Goal: Transaction & Acquisition: Purchase product/service

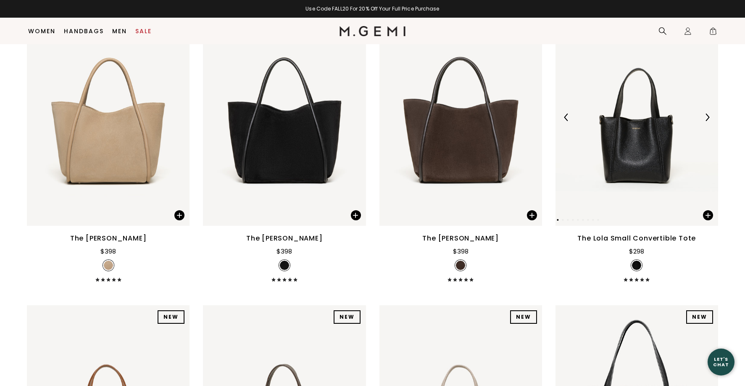
scroll to position [738, 0]
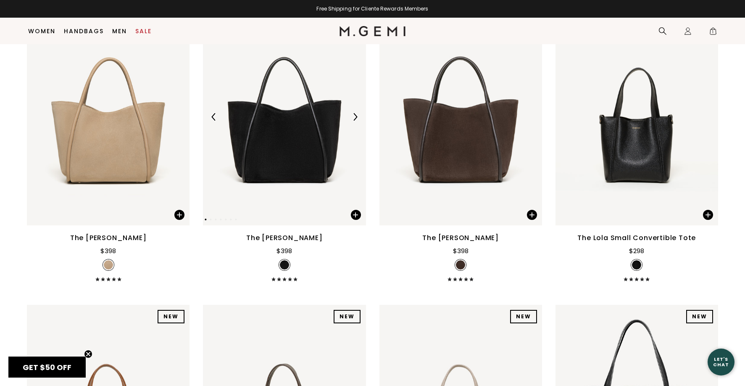
click at [355, 119] on img at bounding box center [355, 117] width 8 height 8
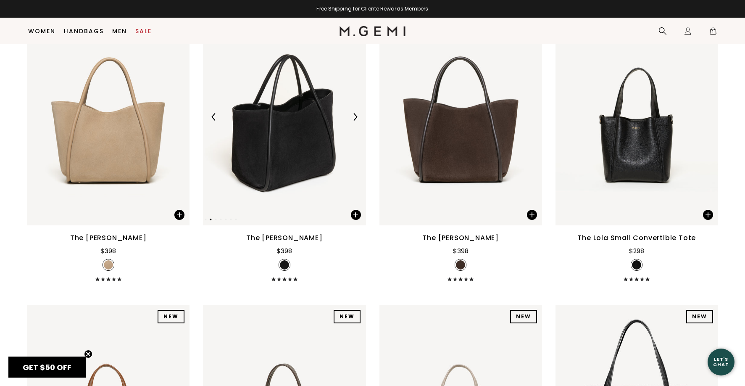
click at [355, 117] on img at bounding box center [355, 117] width 8 height 8
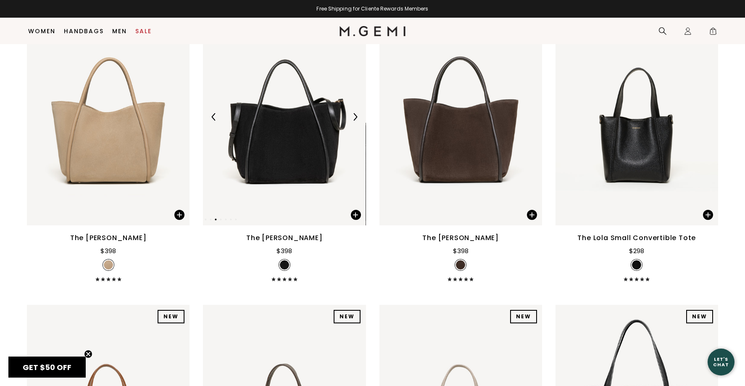
click at [355, 117] on img at bounding box center [355, 117] width 8 height 8
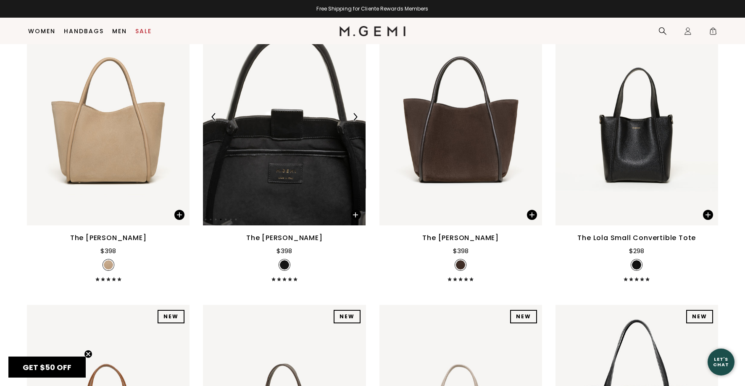
click at [355, 117] on img at bounding box center [355, 117] width 8 height 8
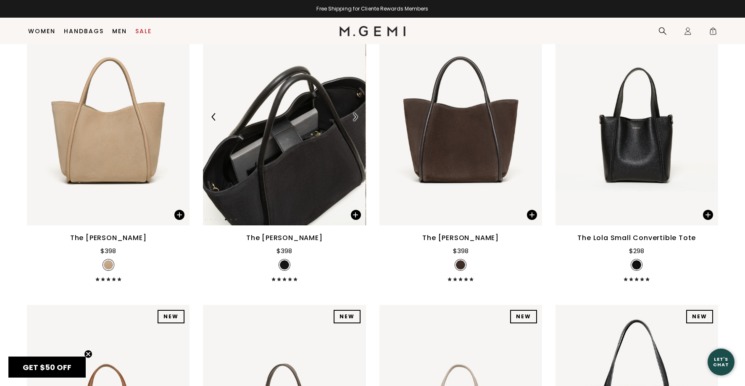
click at [355, 117] on img at bounding box center [355, 117] width 8 height 8
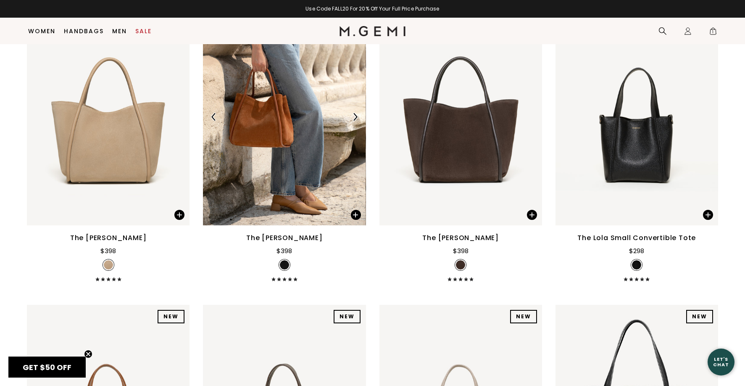
click at [355, 117] on img at bounding box center [355, 117] width 8 height 8
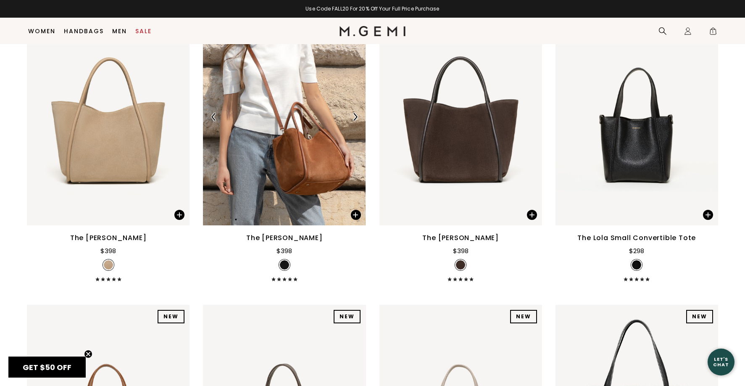
click at [354, 116] on img at bounding box center [355, 117] width 8 height 8
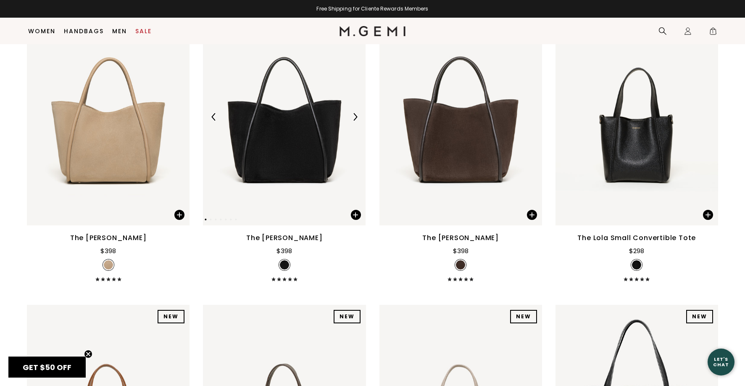
click at [354, 116] on img at bounding box center [355, 117] width 8 height 8
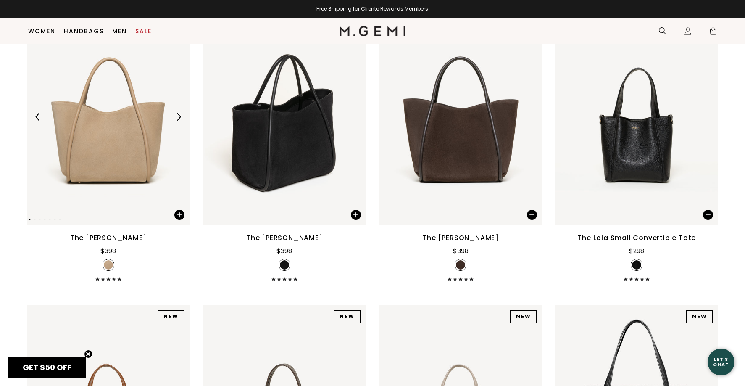
click at [176, 111] on div at bounding box center [178, 116] width 13 height 13
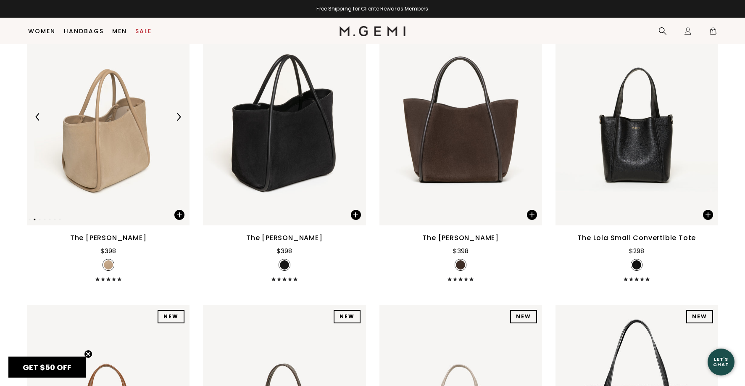
click at [176, 111] on div at bounding box center [178, 116] width 13 height 13
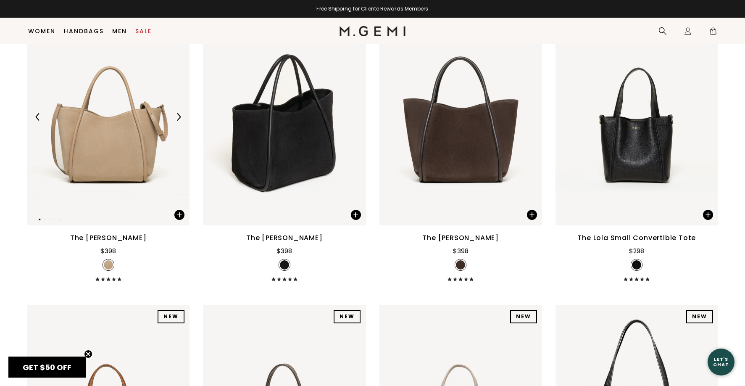
click at [176, 111] on div at bounding box center [178, 116] width 13 height 13
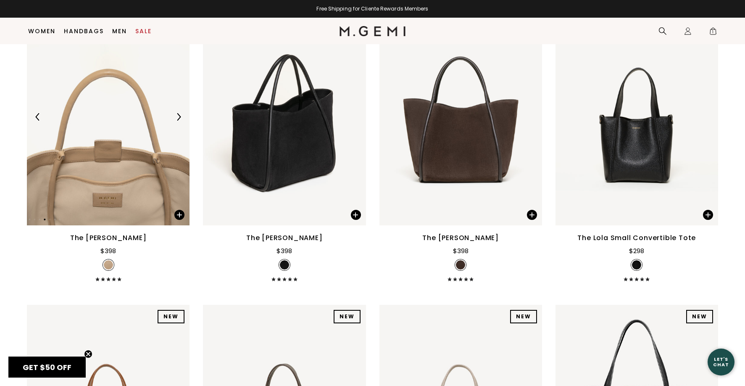
click at [177, 114] on img at bounding box center [179, 117] width 8 height 8
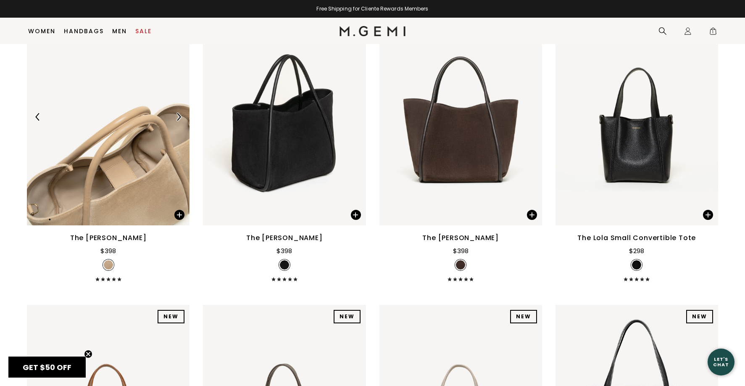
click at [177, 114] on img at bounding box center [179, 117] width 8 height 8
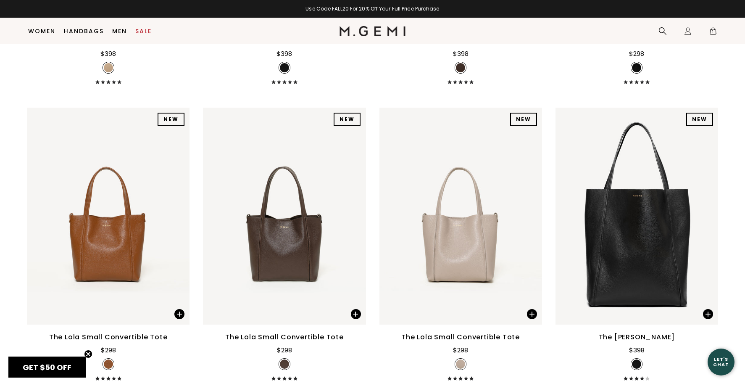
scroll to position [948, 0]
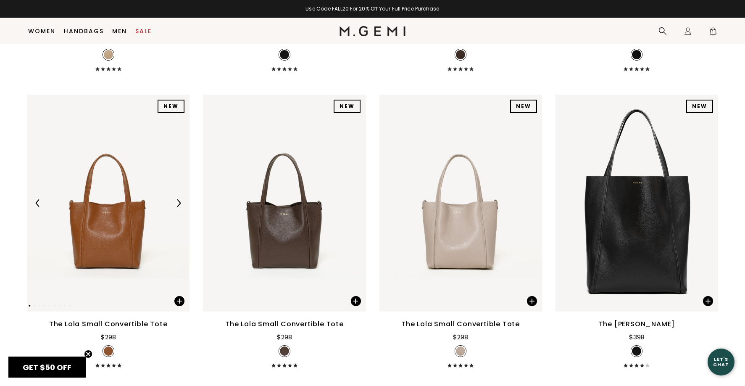
click at [179, 202] on img at bounding box center [179, 203] width 8 height 8
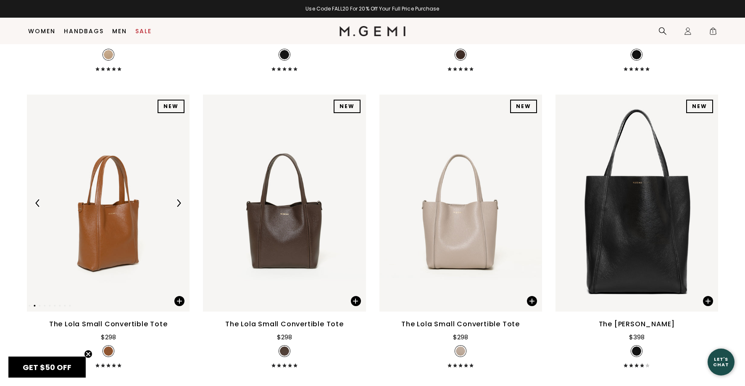
click at [179, 202] on img at bounding box center [179, 203] width 8 height 8
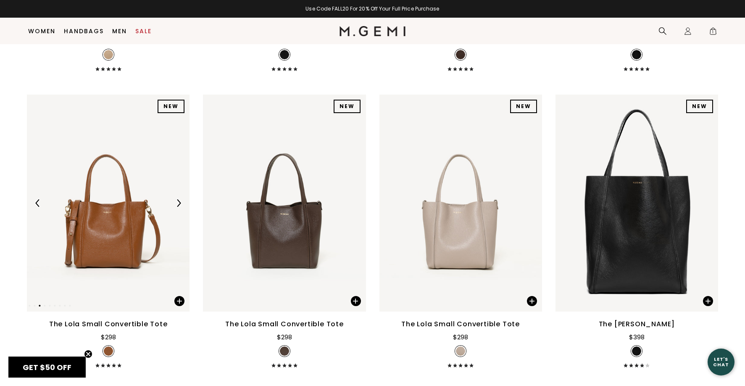
click at [179, 202] on img at bounding box center [179, 203] width 8 height 8
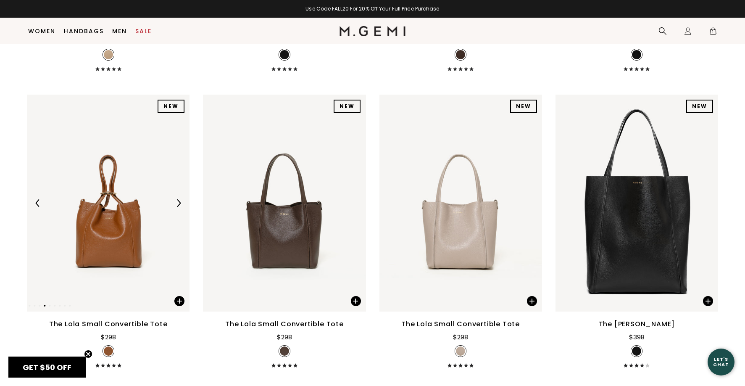
click at [179, 202] on img at bounding box center [179, 203] width 8 height 8
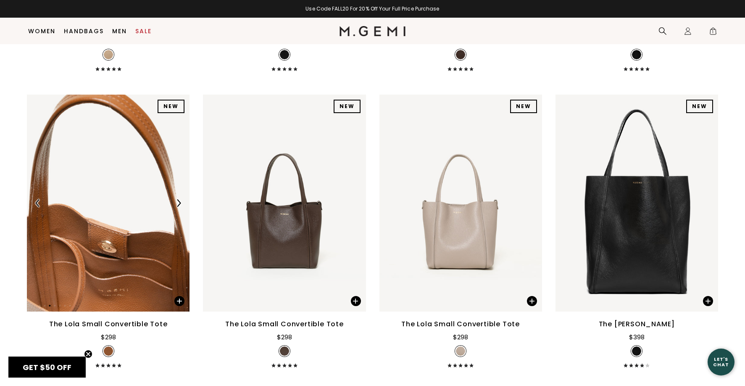
click at [179, 202] on img at bounding box center [179, 203] width 8 height 8
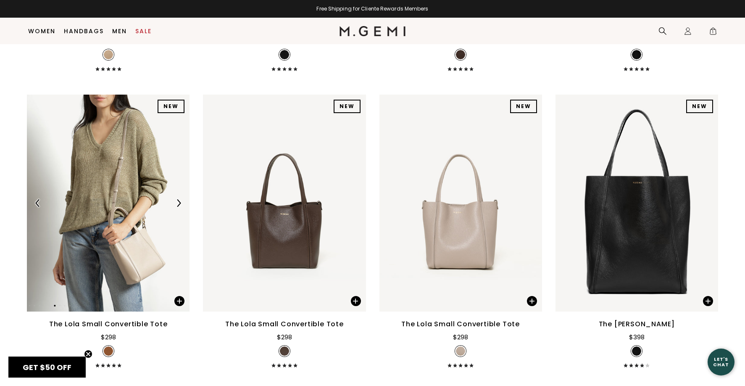
click at [179, 202] on img at bounding box center [179, 203] width 8 height 8
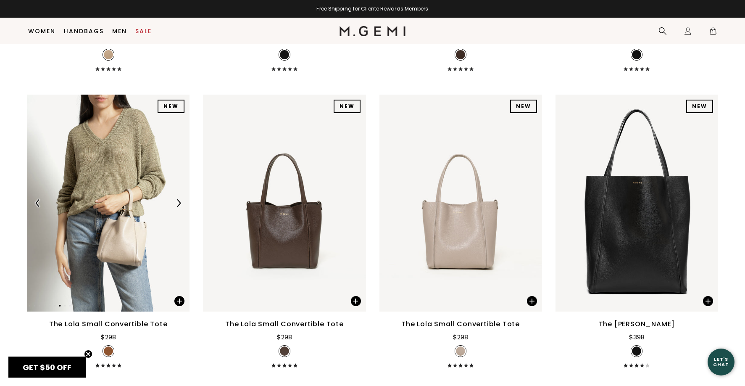
click at [179, 202] on img at bounding box center [179, 203] width 8 height 8
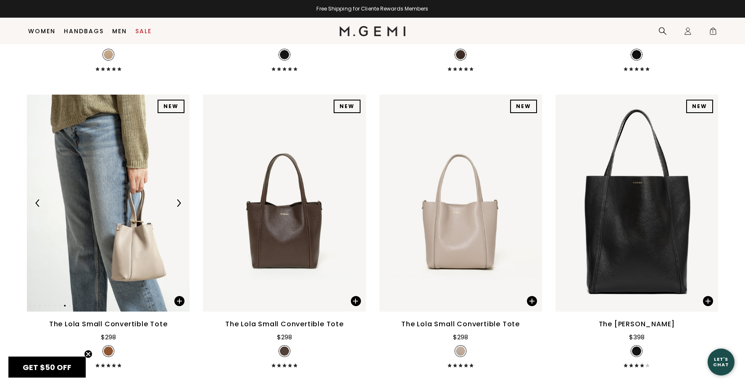
click at [179, 202] on img at bounding box center [179, 203] width 8 height 8
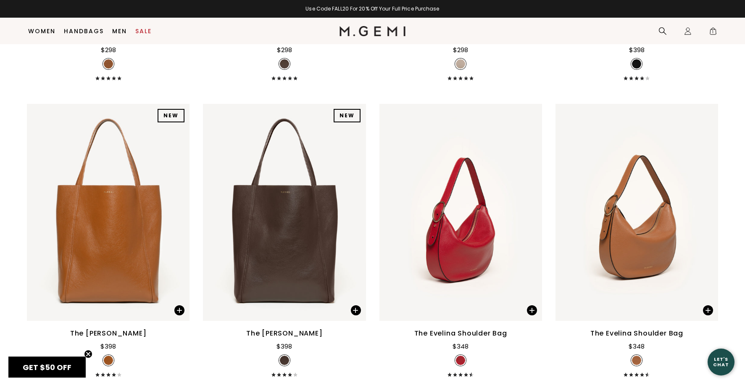
scroll to position [1284, 0]
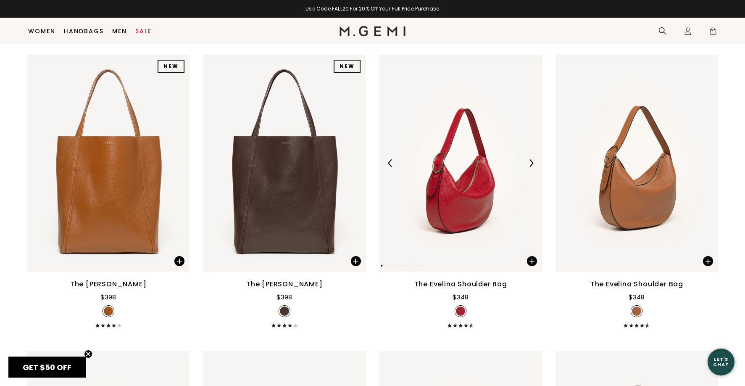
click at [534, 164] on img at bounding box center [531, 163] width 8 height 8
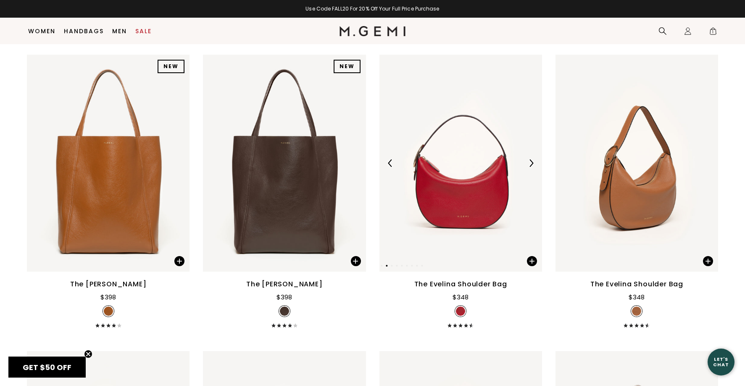
click at [534, 164] on img at bounding box center [531, 163] width 8 height 8
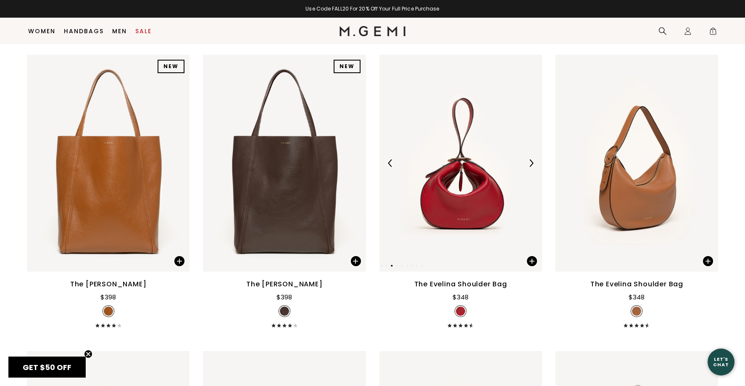
click at [534, 164] on img at bounding box center [531, 163] width 8 height 8
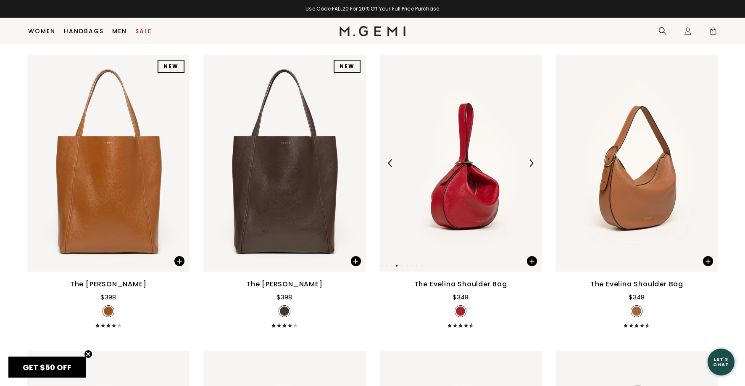
click at [534, 164] on img at bounding box center [531, 163] width 8 height 8
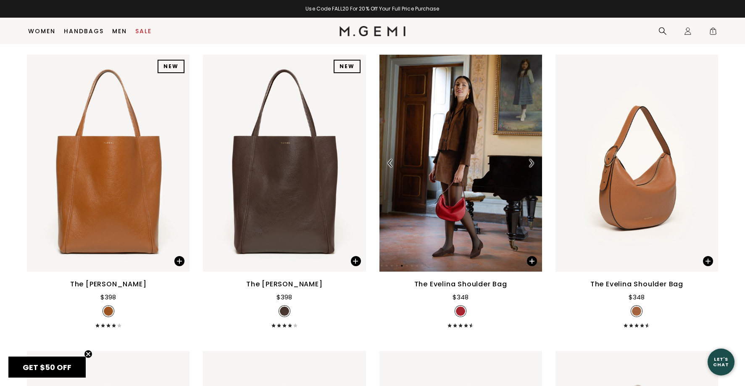
click at [531, 163] on img at bounding box center [531, 163] width 8 height 8
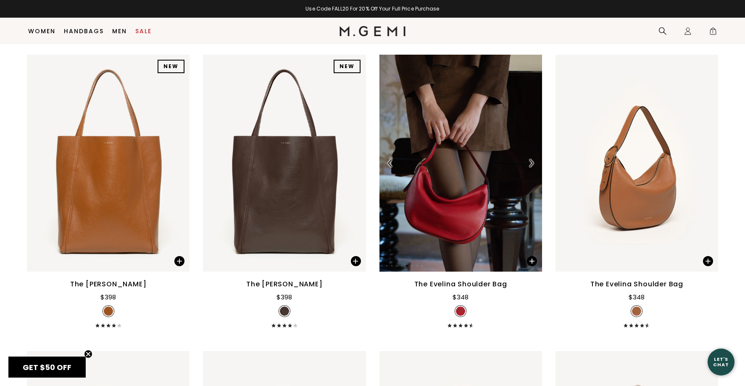
click at [531, 163] on img at bounding box center [531, 163] width 8 height 8
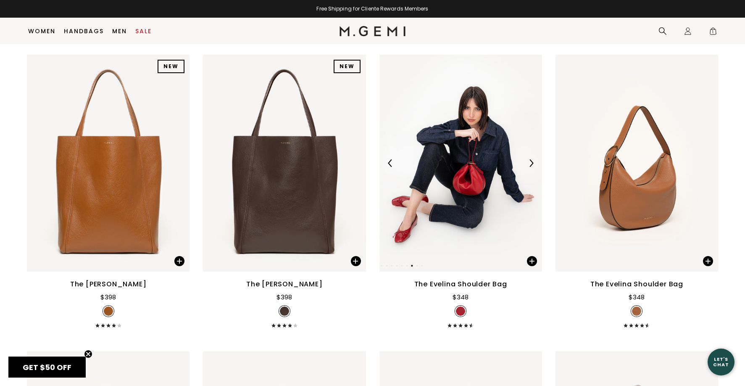
click at [531, 163] on img at bounding box center [531, 163] width 8 height 8
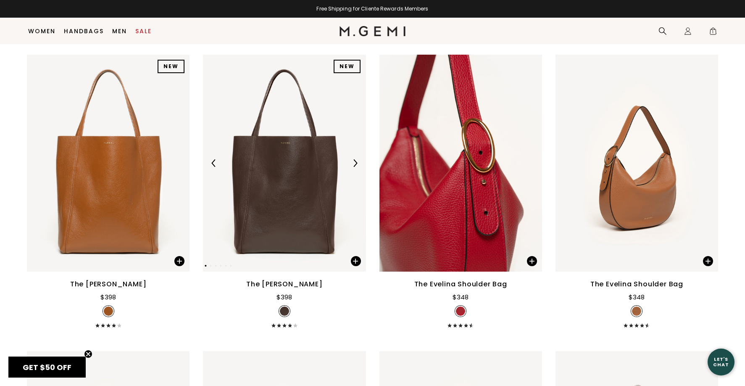
click at [356, 160] on img at bounding box center [355, 163] width 8 height 8
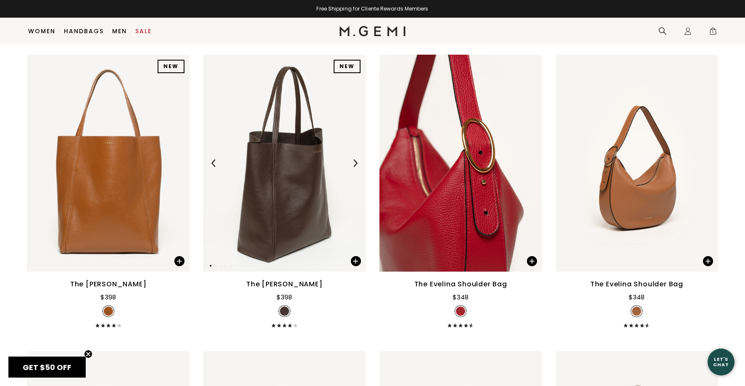
click at [356, 160] on img at bounding box center [355, 163] width 8 height 8
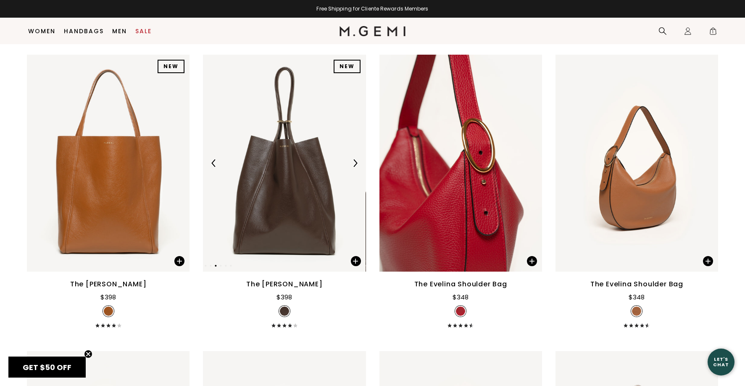
click at [356, 160] on img at bounding box center [355, 163] width 8 height 8
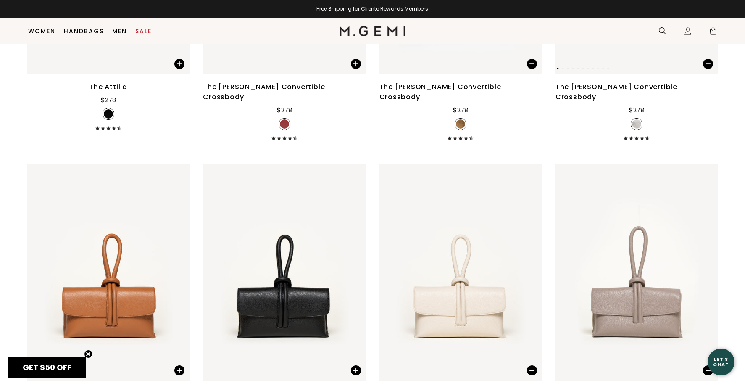
scroll to position [2082, 0]
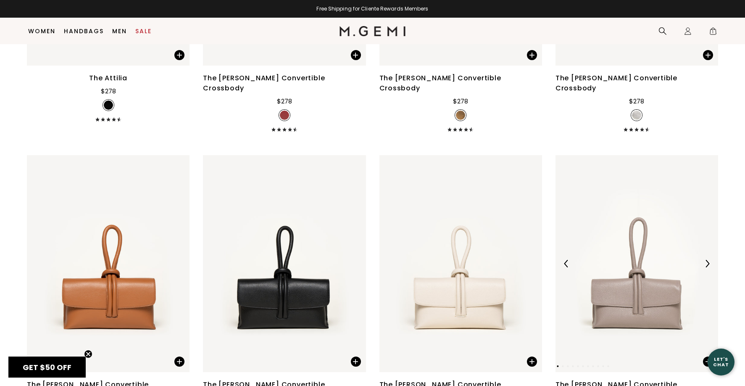
click at [706, 257] on div at bounding box center [706, 263] width 13 height 13
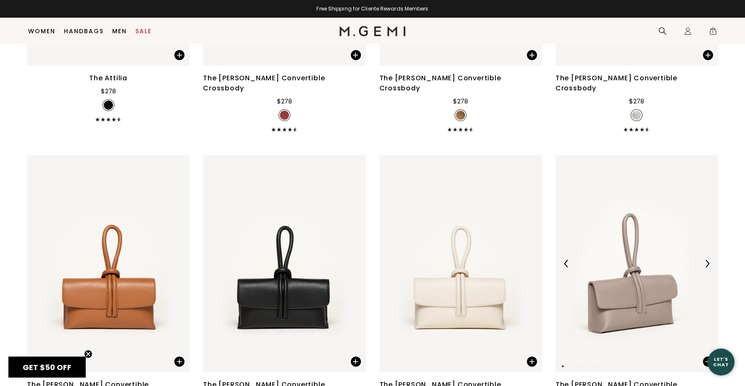
click at [706, 257] on div at bounding box center [706, 263] width 13 height 13
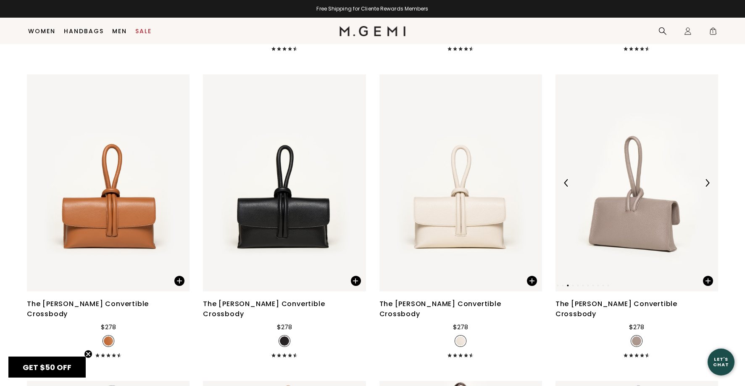
scroll to position [2166, 0]
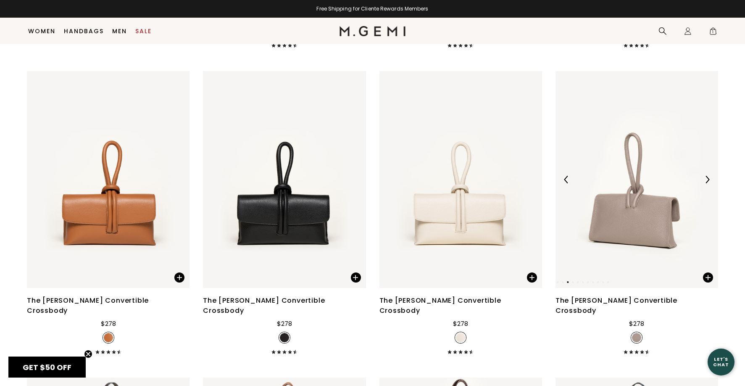
click at [706, 176] on img at bounding box center [707, 180] width 8 height 8
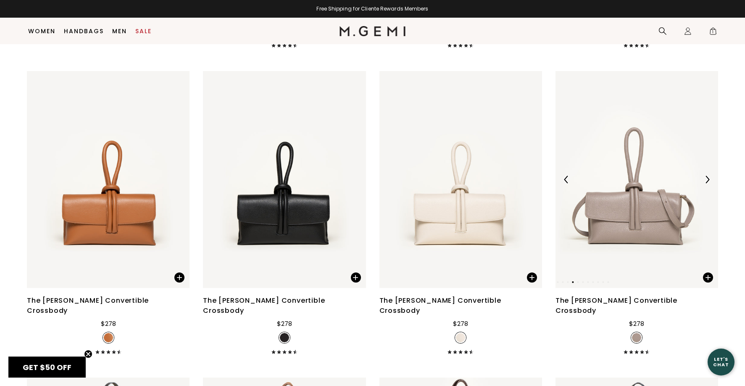
click at [706, 176] on img at bounding box center [707, 180] width 8 height 8
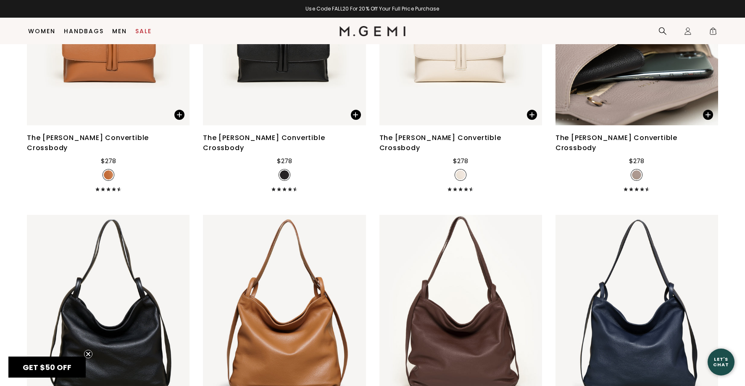
scroll to position [2250, 0]
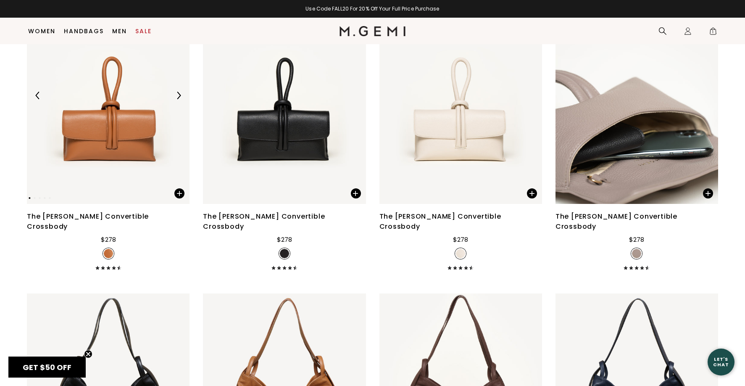
click at [117, 126] on img at bounding box center [108, 95] width 163 height 217
click at [107, 105] on img at bounding box center [108, 95] width 163 height 217
click at [177, 92] on img at bounding box center [179, 96] width 8 height 8
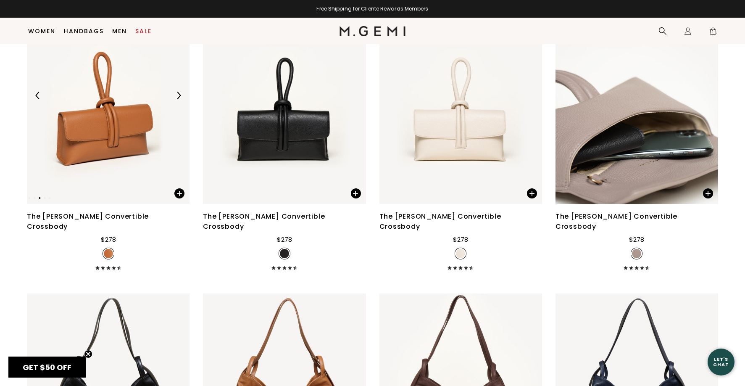
click at [177, 92] on img at bounding box center [179, 96] width 8 height 8
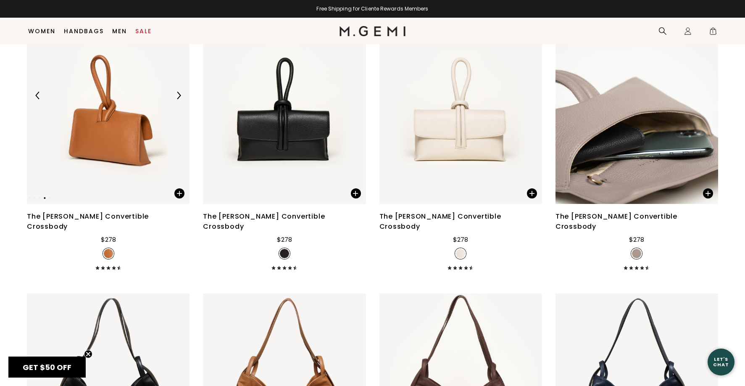
click at [120, 106] on img at bounding box center [108, 95] width 163 height 217
click at [50, 196] on div at bounding box center [108, 198] width 163 height 4
click at [108, 249] on img at bounding box center [108, 253] width 9 height 9
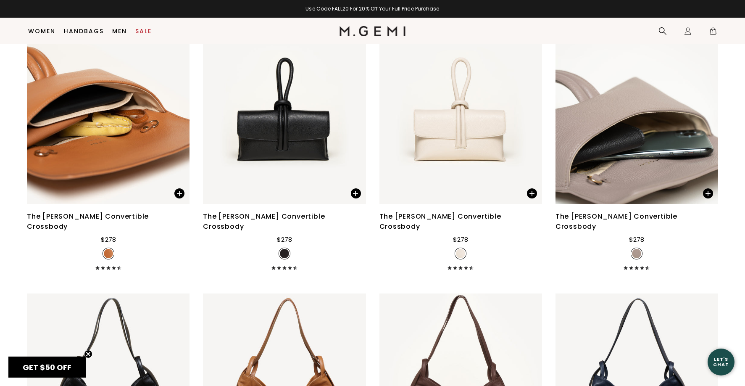
click at [108, 249] on img at bounding box center [108, 253] width 9 height 9
click at [109, 211] on div "The [PERSON_NAME] Convertible Crossbody" at bounding box center [108, 221] width 163 height 20
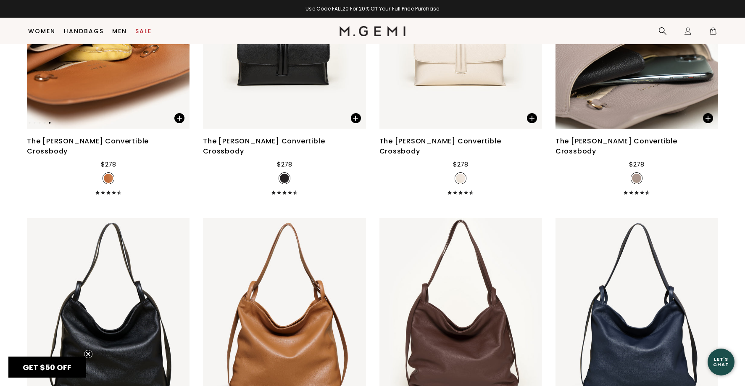
scroll to position [2334, 0]
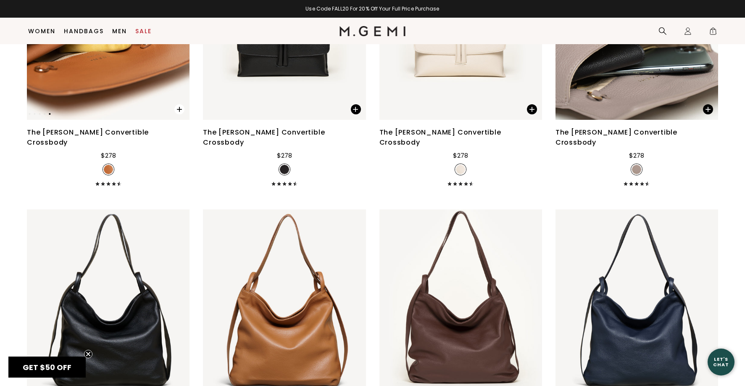
click at [180, 104] on span at bounding box center [179, 109] width 10 height 10
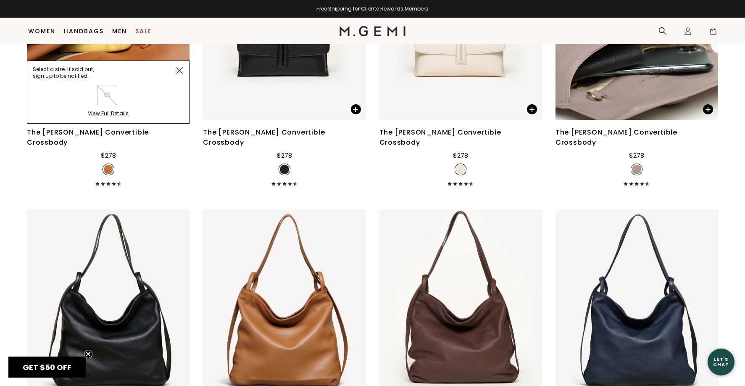
click at [109, 110] on div "View Full Details" at bounding box center [108, 116] width 41 height 13
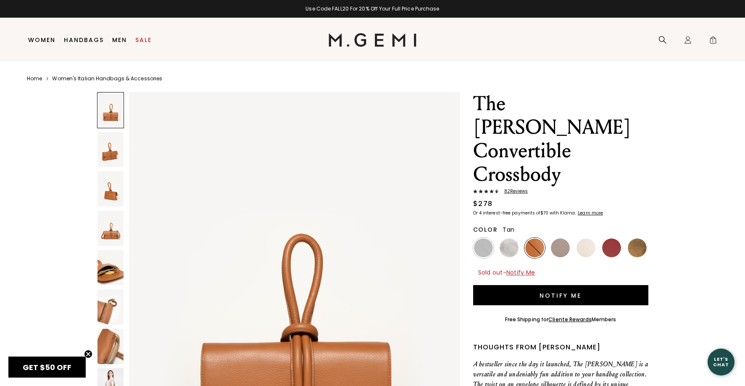
click at [111, 149] on img at bounding box center [110, 149] width 26 height 35
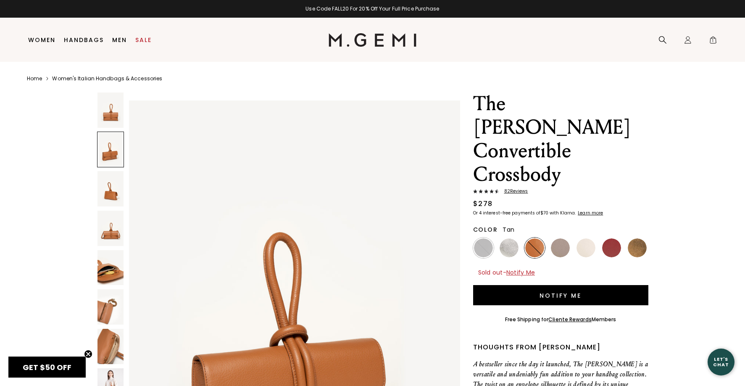
click at [110, 186] on img at bounding box center [110, 188] width 26 height 35
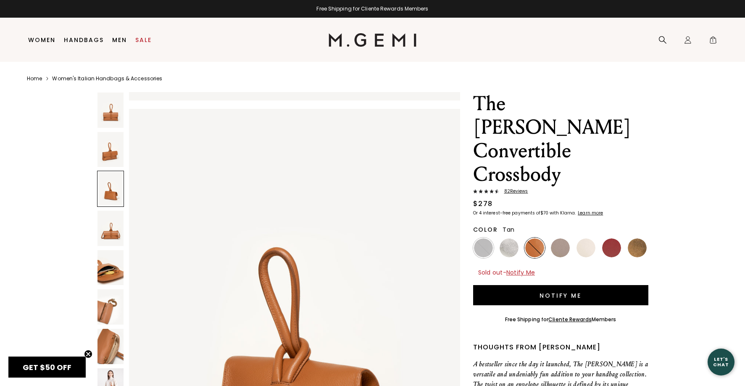
click at [103, 225] on img at bounding box center [110, 227] width 26 height 35
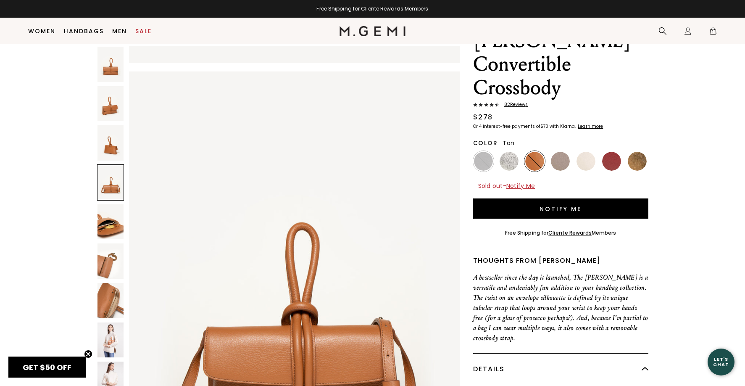
scroll to position [66, 0]
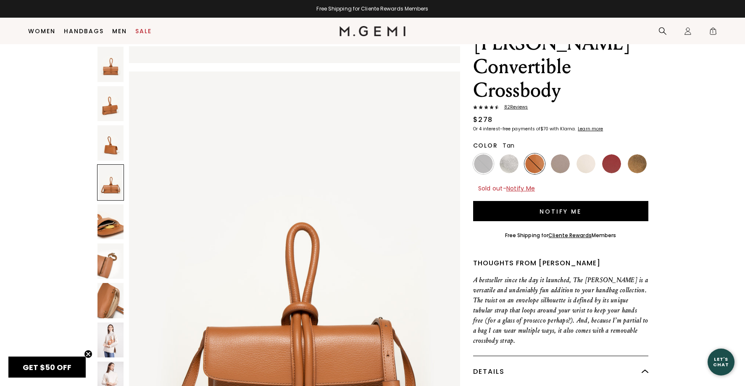
click at [116, 336] on img at bounding box center [110, 339] width 26 height 35
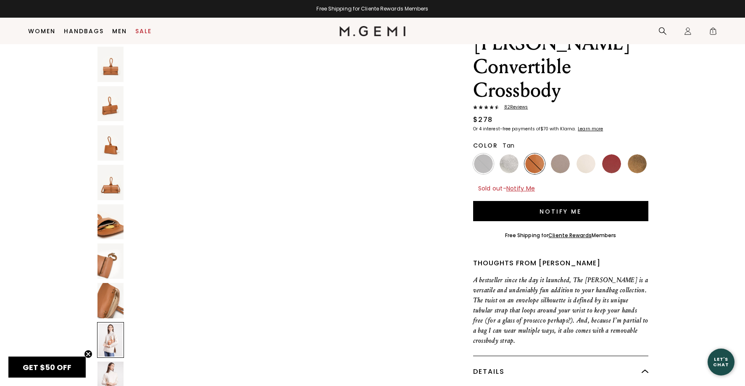
scroll to position [3128, 0]
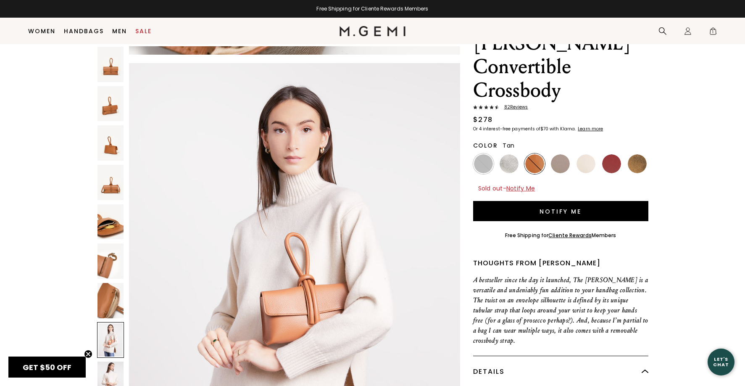
click at [113, 368] on img at bounding box center [110, 378] width 26 height 35
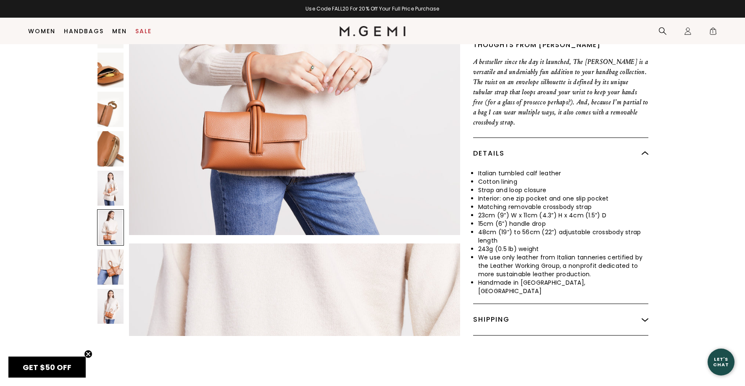
scroll to position [318, 0]
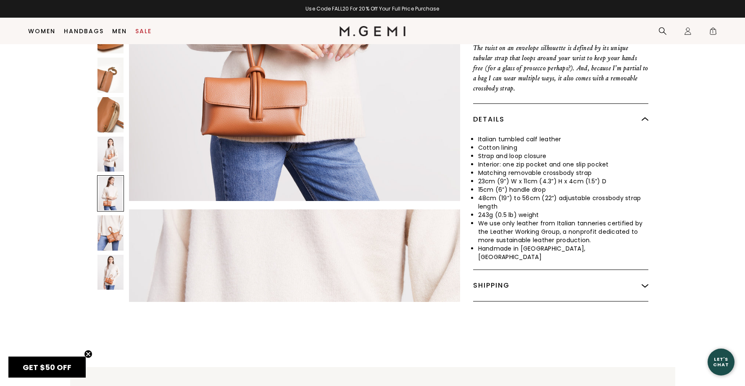
click at [115, 215] on img at bounding box center [110, 232] width 26 height 35
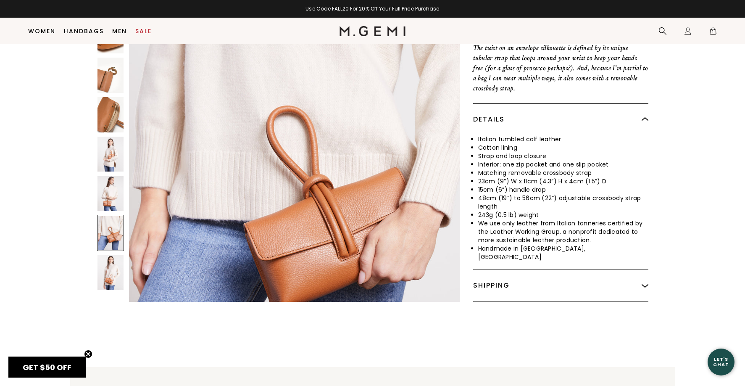
scroll to position [3968, 0]
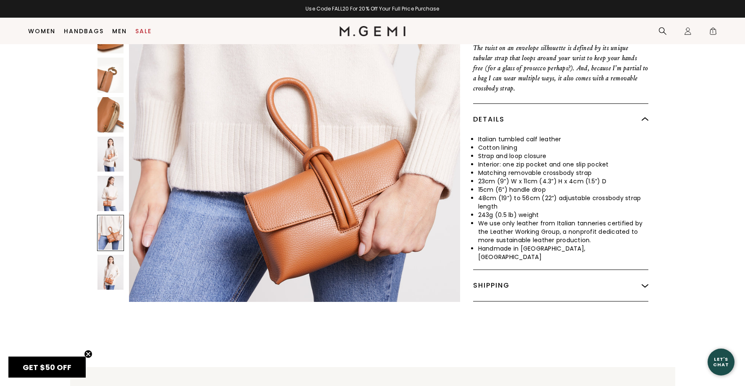
click at [114, 254] on img at bounding box center [110, 271] width 26 height 35
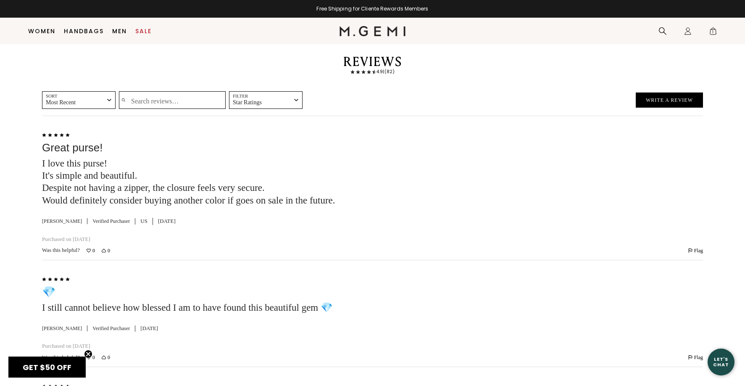
scroll to position [0, 0]
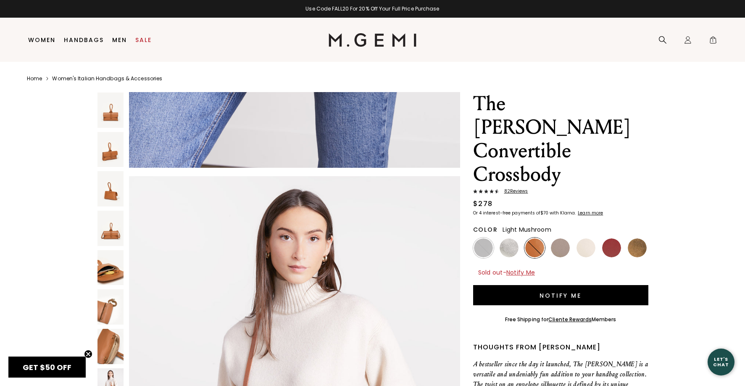
click at [559, 238] on img at bounding box center [560, 247] width 19 height 19
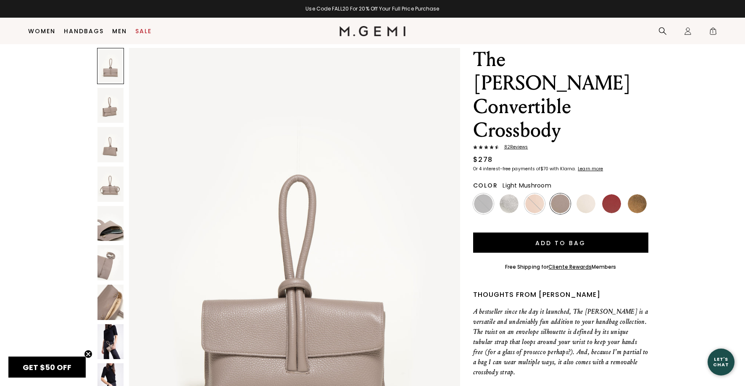
scroll to position [108, 0]
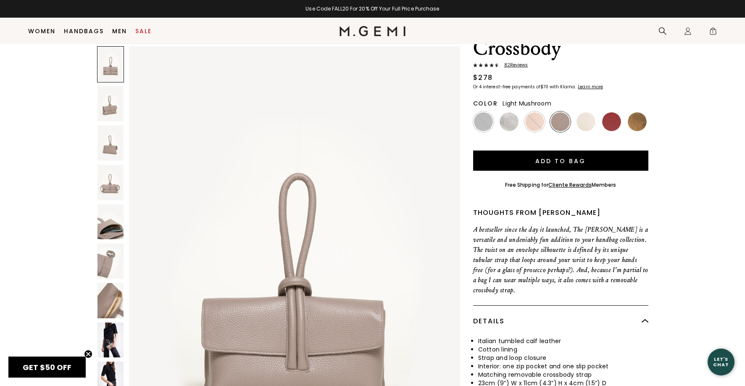
click at [113, 325] on img at bounding box center [110, 339] width 26 height 35
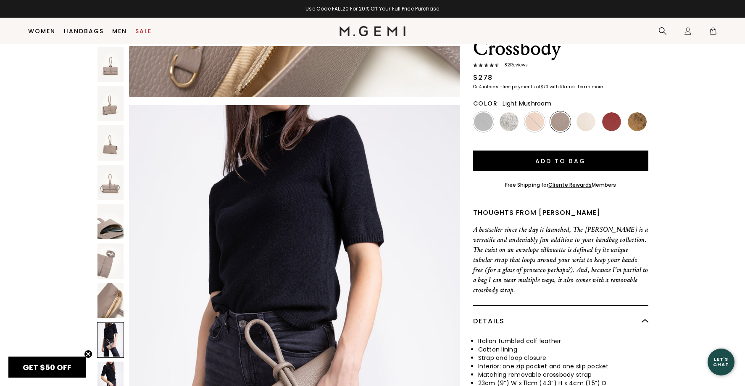
click at [110, 361] on img at bounding box center [110, 378] width 26 height 35
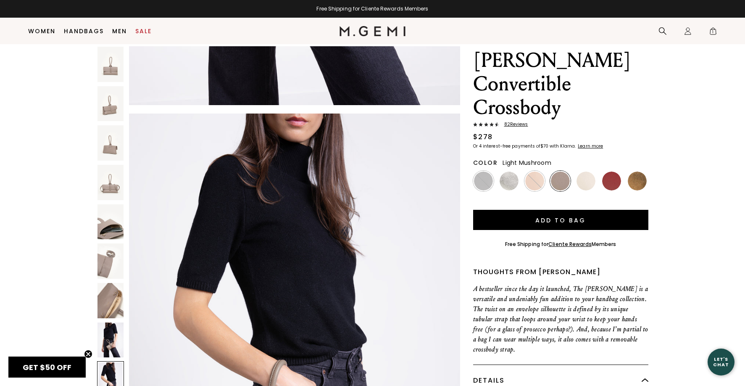
scroll to position [42, 0]
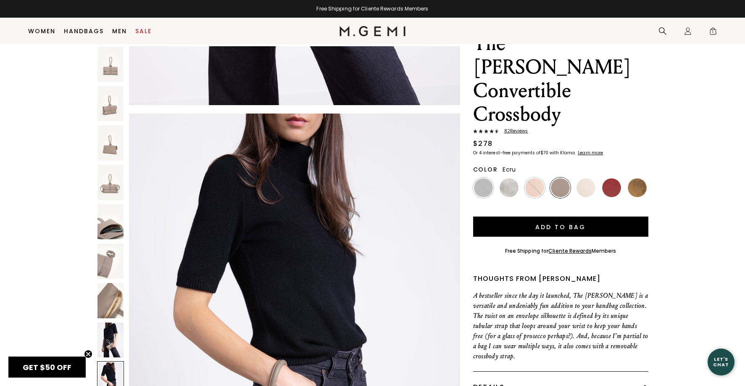
click at [584, 178] on img at bounding box center [585, 187] width 19 height 19
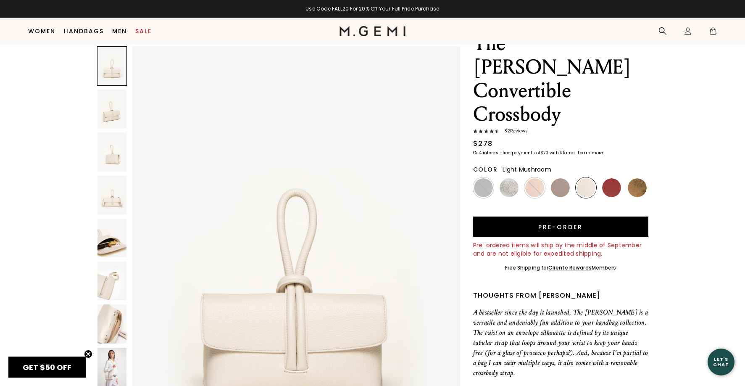
click at [556, 178] on img at bounding box center [560, 187] width 19 height 19
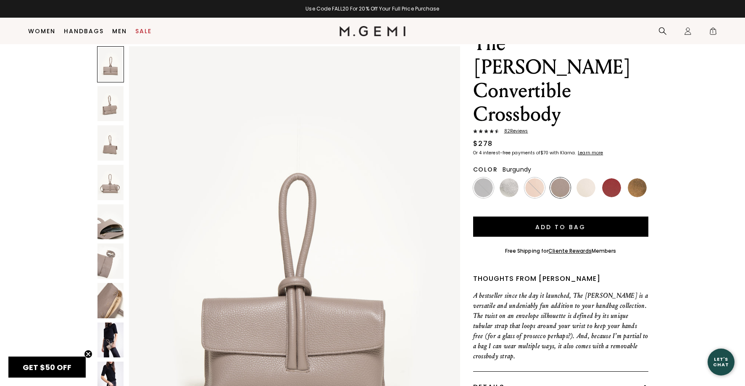
click at [608, 178] on img at bounding box center [611, 187] width 19 height 19
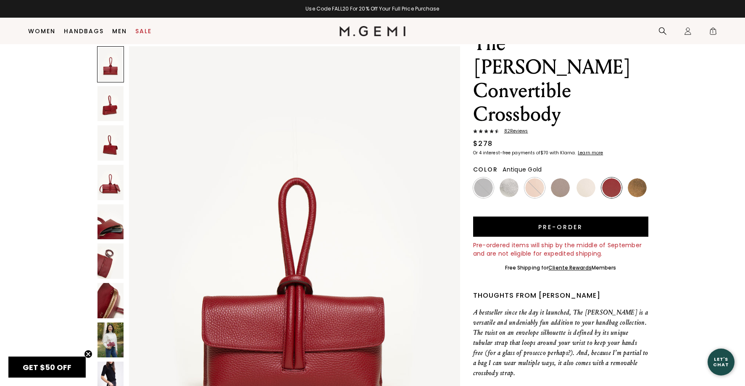
click at [641, 178] on img at bounding box center [636, 187] width 19 height 19
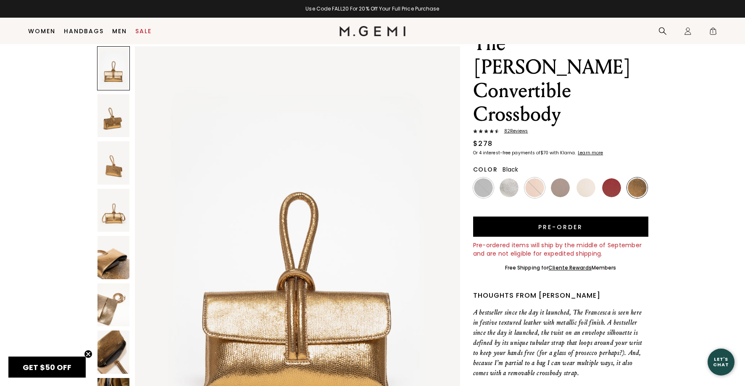
click at [489, 178] on img at bounding box center [483, 187] width 19 height 19
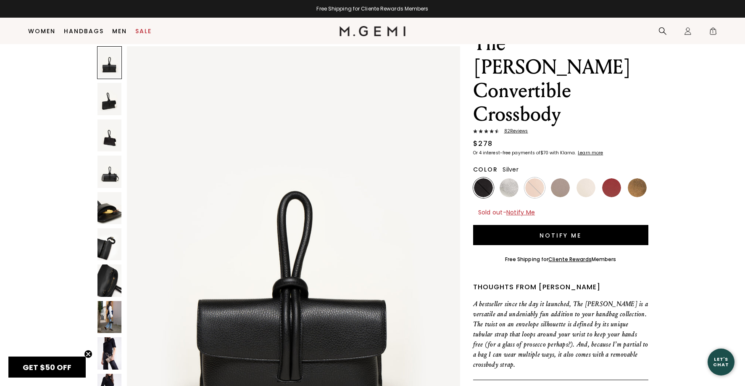
click at [501, 178] on img at bounding box center [508, 187] width 19 height 19
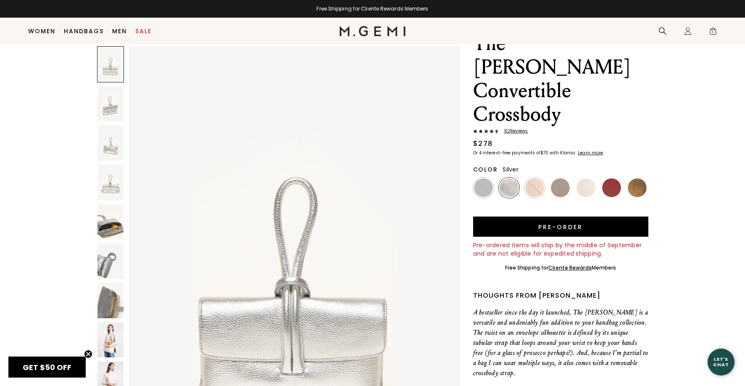
click at [107, 303] on img at bounding box center [110, 300] width 26 height 35
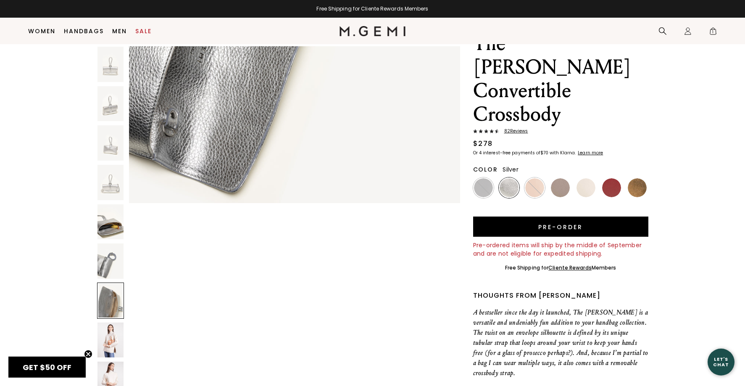
click at [111, 339] on img at bounding box center [110, 339] width 26 height 35
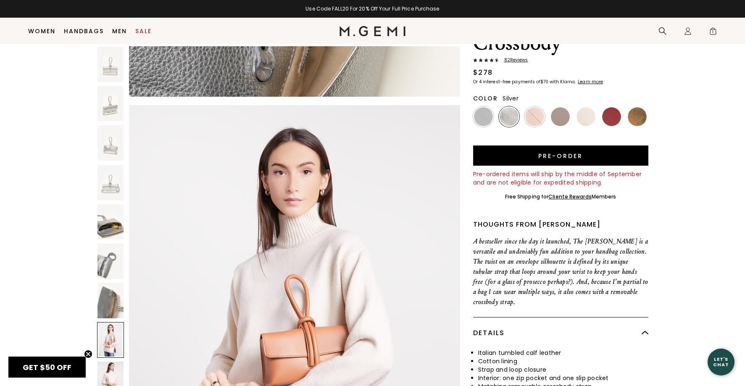
scroll to position [126, 0]
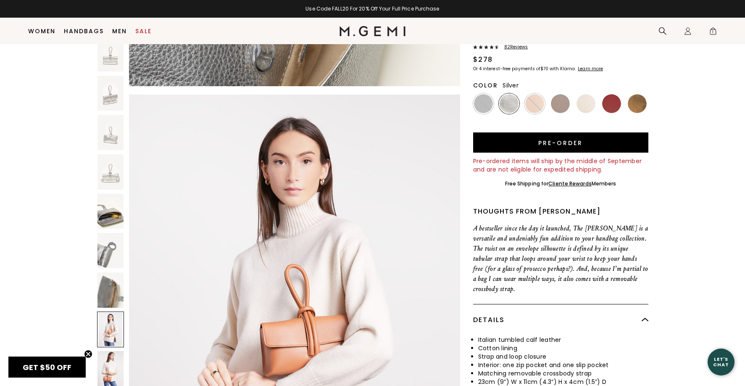
click at [109, 351] on img at bounding box center [110, 368] width 26 height 35
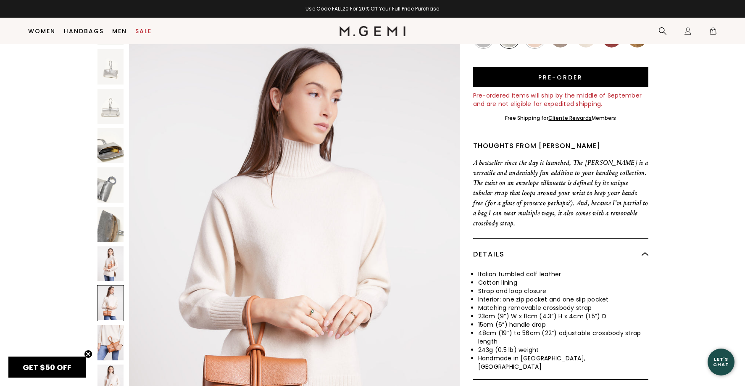
scroll to position [252, 0]
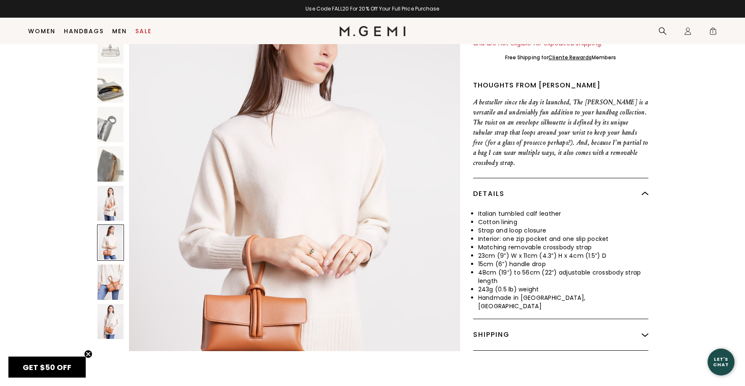
click at [106, 303] on img at bounding box center [110, 320] width 26 height 35
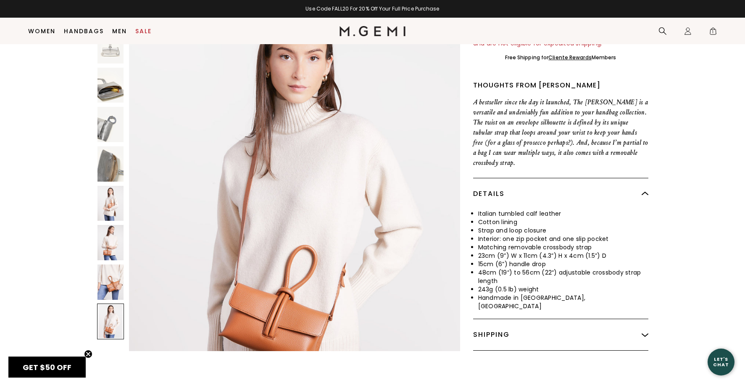
click at [115, 264] on img at bounding box center [110, 281] width 26 height 35
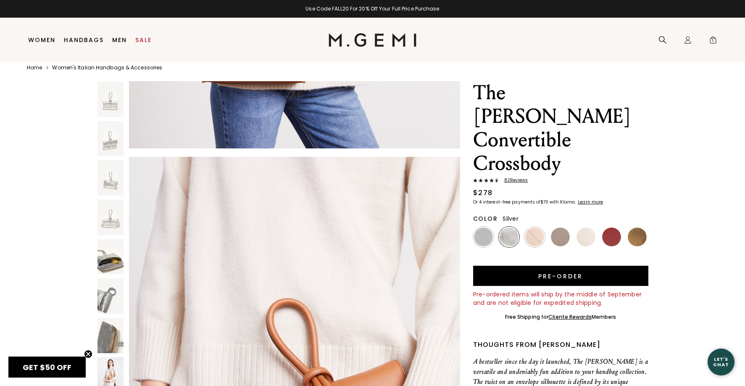
scroll to position [18, 0]
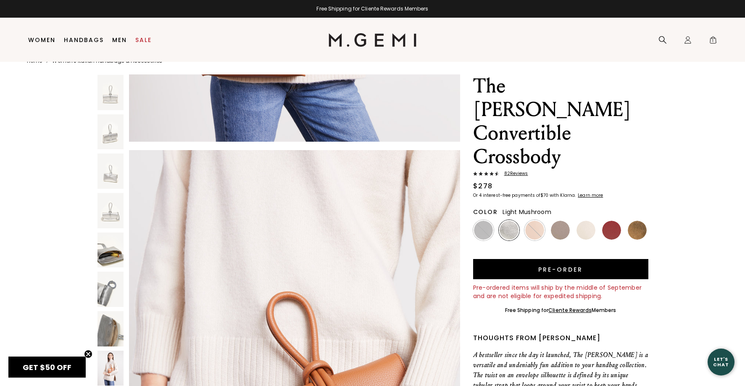
click at [556, 220] on img at bounding box center [560, 229] width 19 height 19
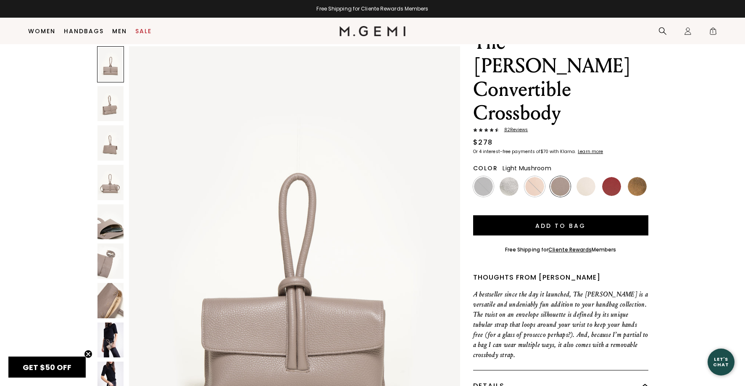
scroll to position [42, 0]
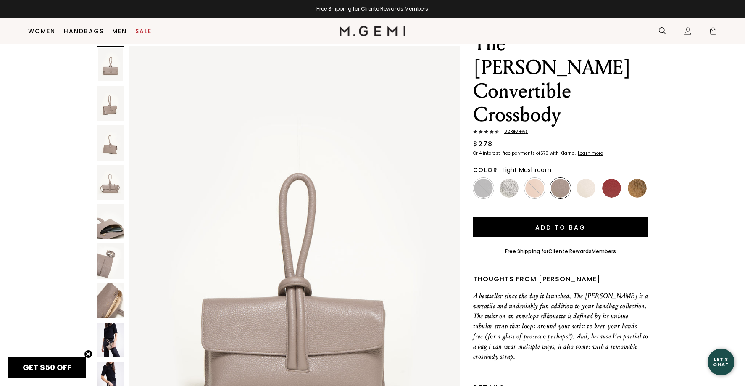
click at [103, 256] on img at bounding box center [110, 260] width 26 height 35
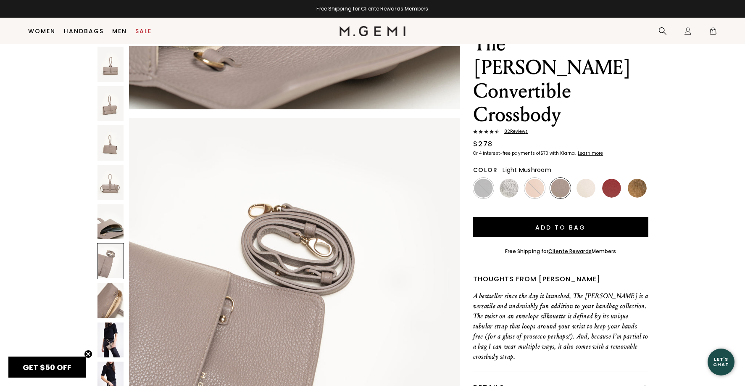
scroll to position [2204, 0]
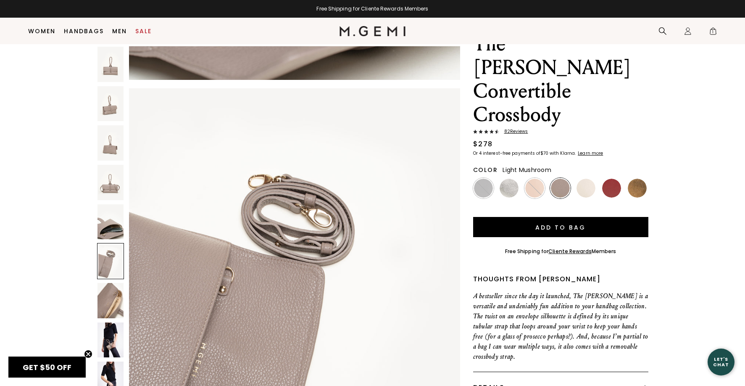
click at [111, 297] on img at bounding box center [110, 300] width 26 height 35
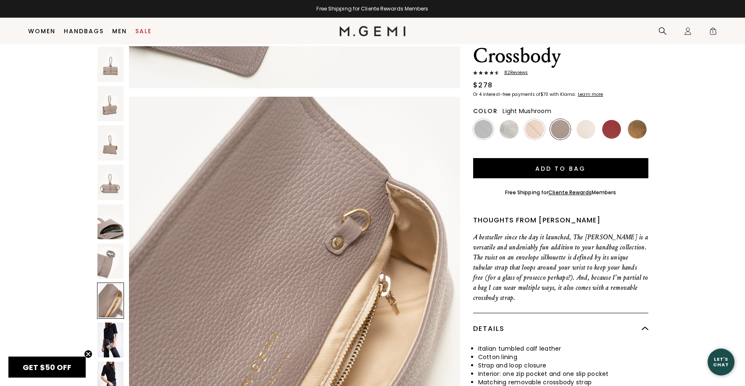
scroll to position [126, 0]
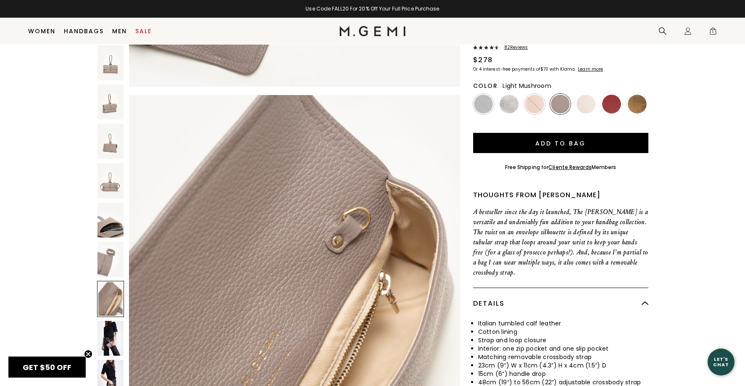
click at [110, 320] on img at bounding box center [110, 337] width 26 height 35
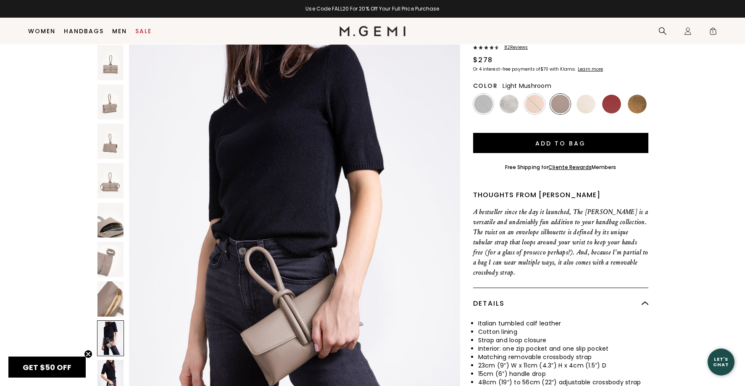
scroll to position [3170, 0]
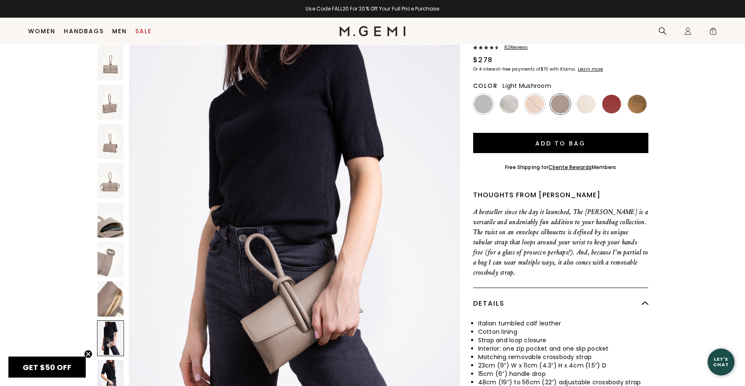
click at [113, 359] on img at bounding box center [110, 376] width 26 height 35
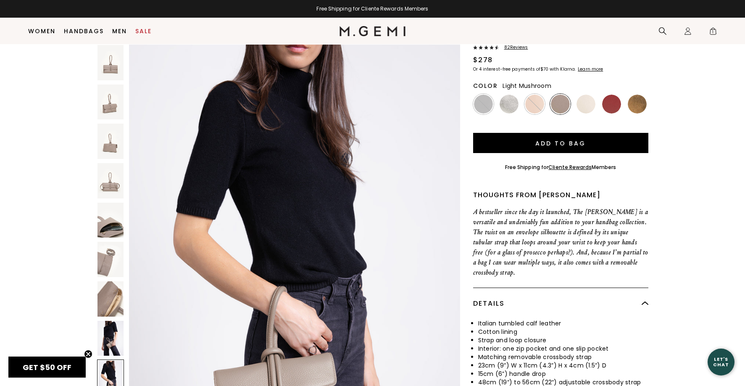
scroll to position [3611, 0]
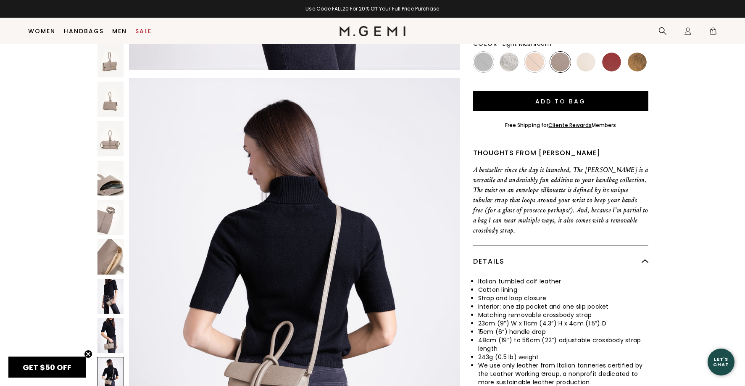
scroll to position [210, 0]
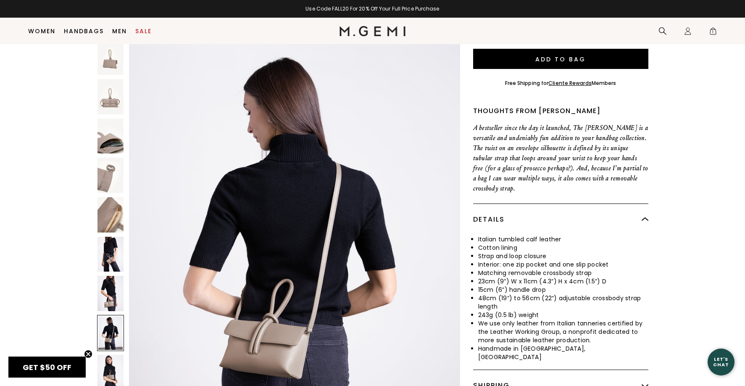
click at [109, 354] on img at bounding box center [110, 371] width 26 height 35
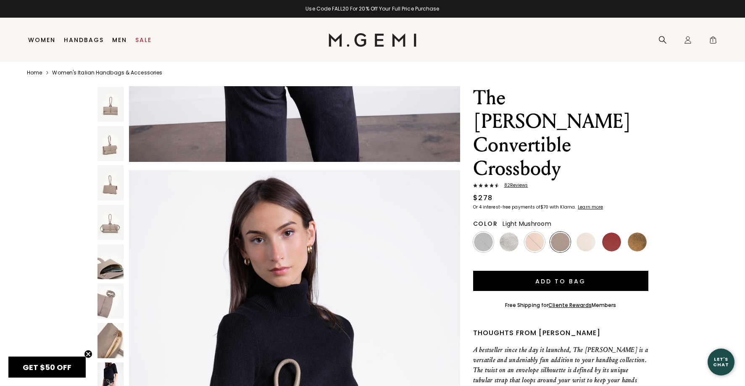
scroll to position [0, 0]
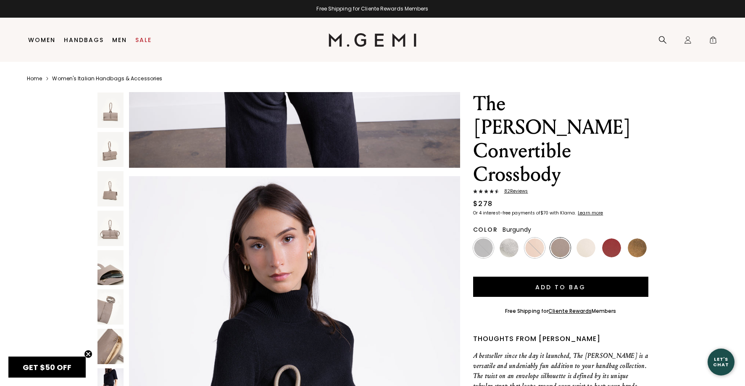
click at [608, 238] on img at bounding box center [611, 247] width 19 height 19
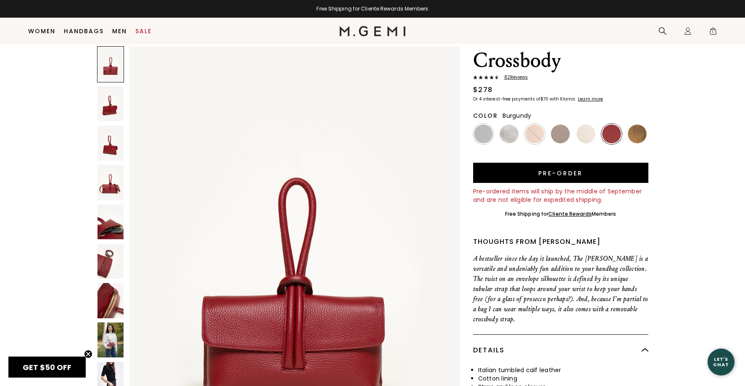
scroll to position [150, 0]
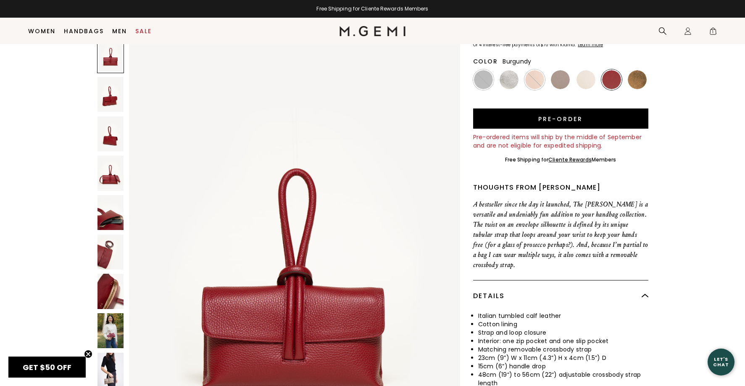
click at [104, 312] on img at bounding box center [110, 329] width 26 height 35
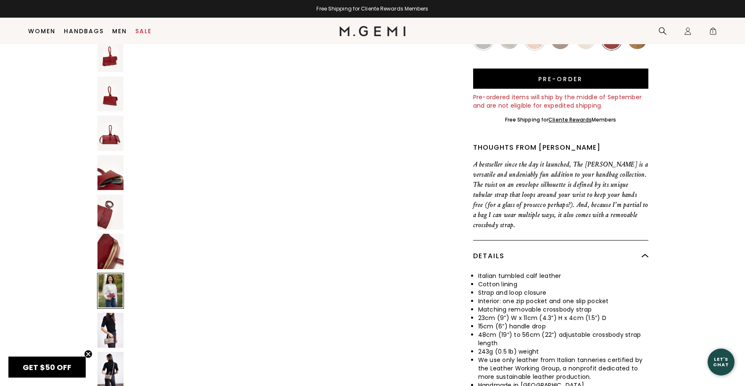
scroll to position [234, 0]
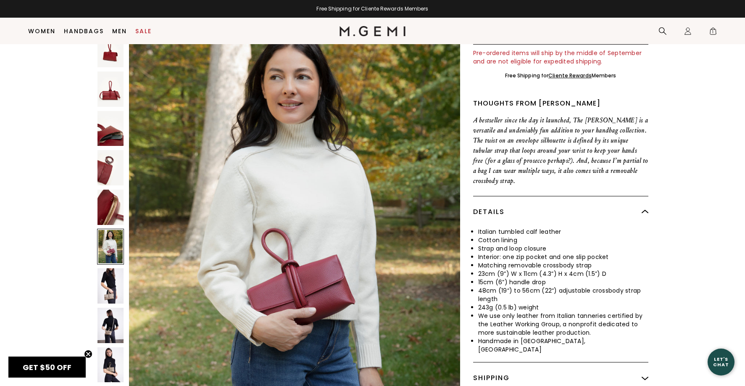
click at [109, 268] on img at bounding box center [110, 285] width 26 height 35
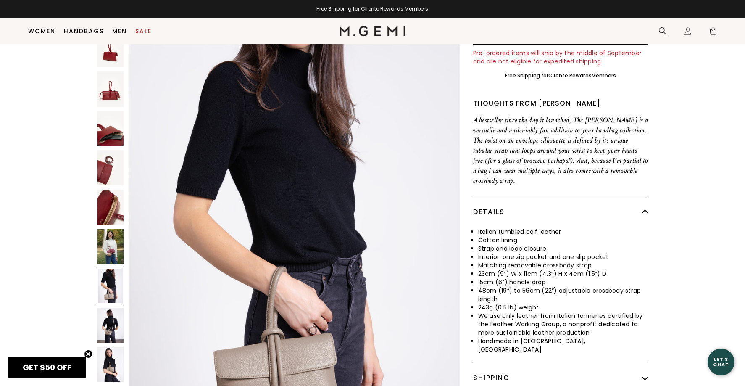
click at [110, 307] on img at bounding box center [110, 324] width 26 height 35
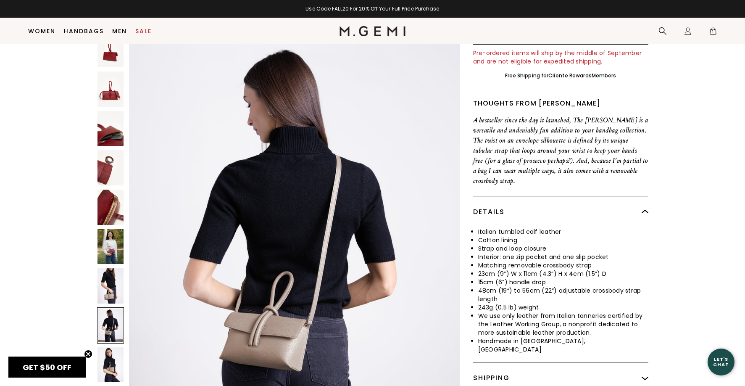
click at [112, 346] on img at bounding box center [110, 363] width 26 height 35
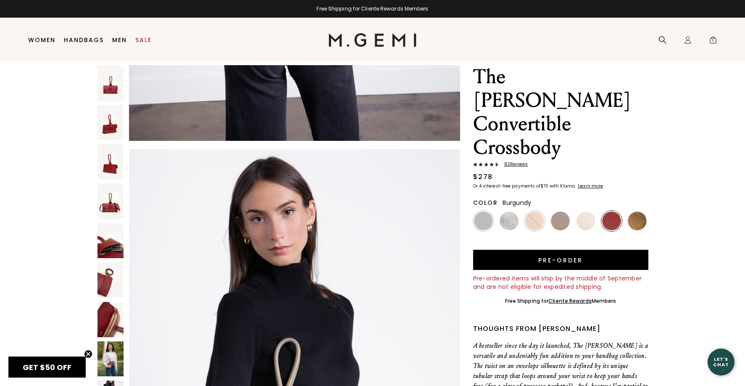
scroll to position [13, 0]
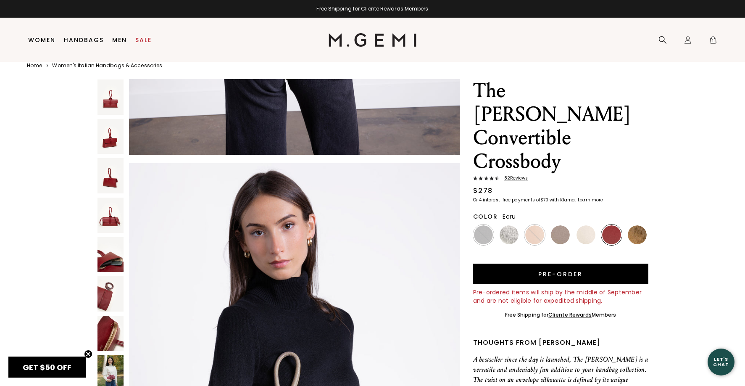
click at [584, 225] on img at bounding box center [585, 234] width 19 height 19
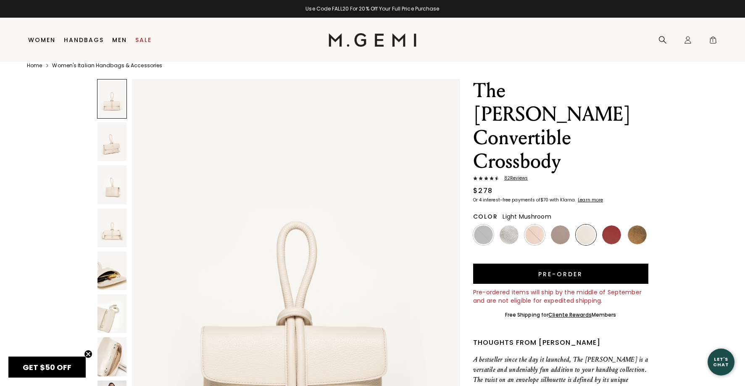
click at [557, 225] on img at bounding box center [560, 234] width 19 height 19
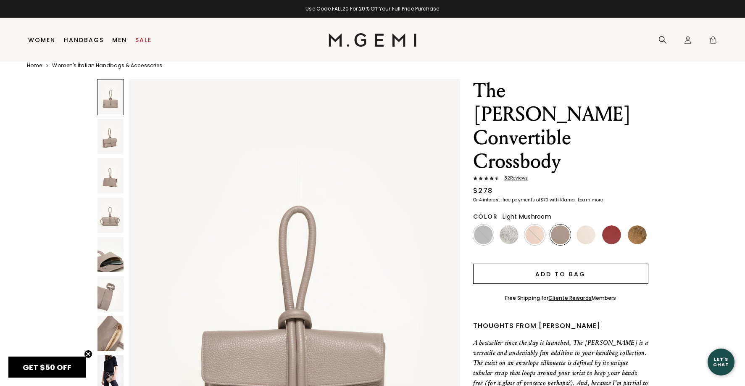
click at [561, 263] on button "Add to Bag" at bounding box center [560, 273] width 175 height 20
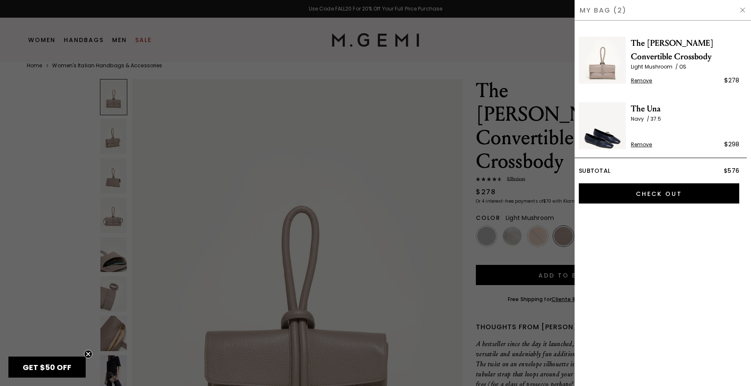
click at [744, 10] on img at bounding box center [742, 10] width 7 height 7
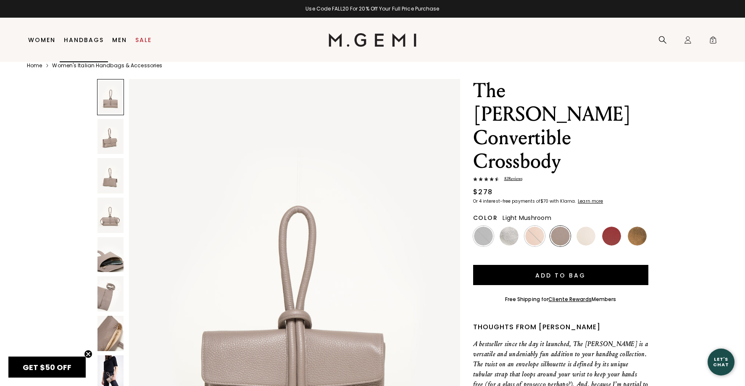
click at [86, 38] on link "Handbags" at bounding box center [84, 40] width 40 height 7
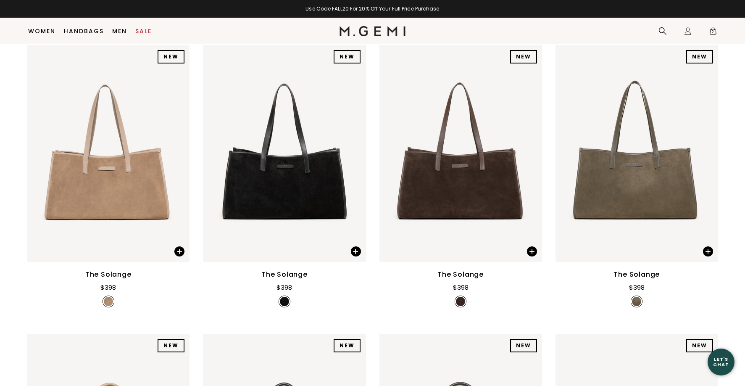
scroll to position [712, 0]
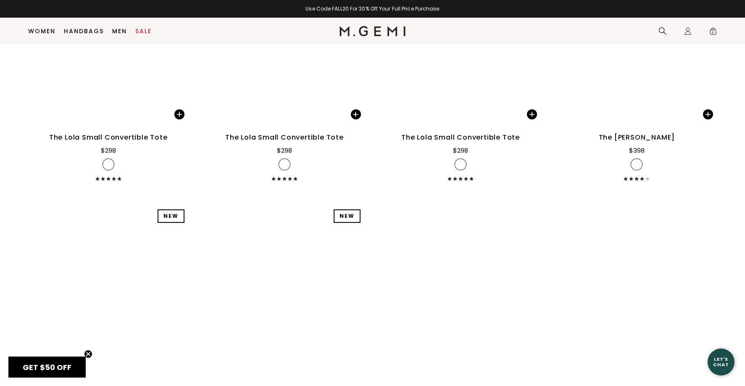
drag, startPoint x: 0, startPoint y: 0, endPoint x: 764, endPoint y: 303, distance: 821.4
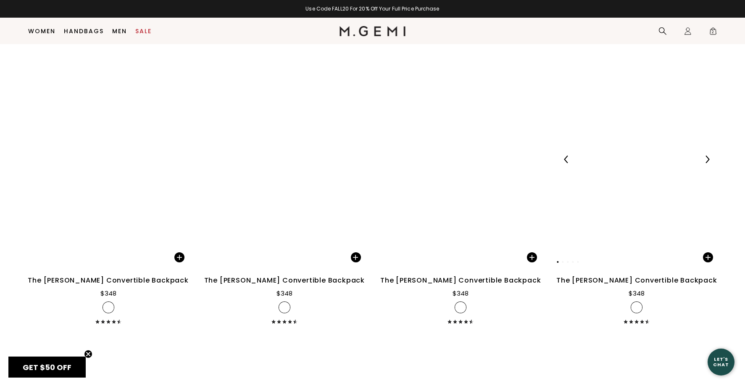
scroll to position [2479, 0]
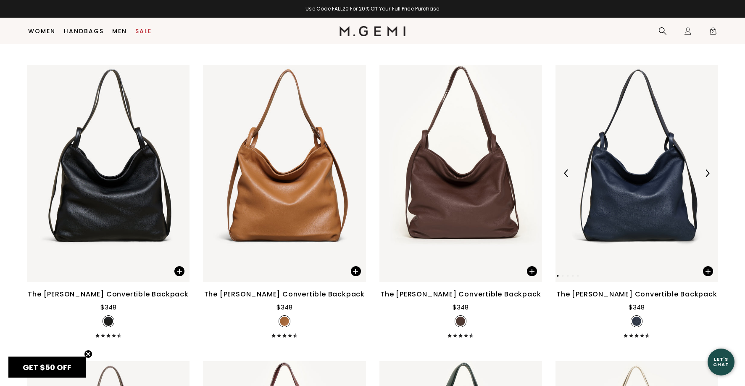
click at [709, 169] on img at bounding box center [707, 173] width 8 height 8
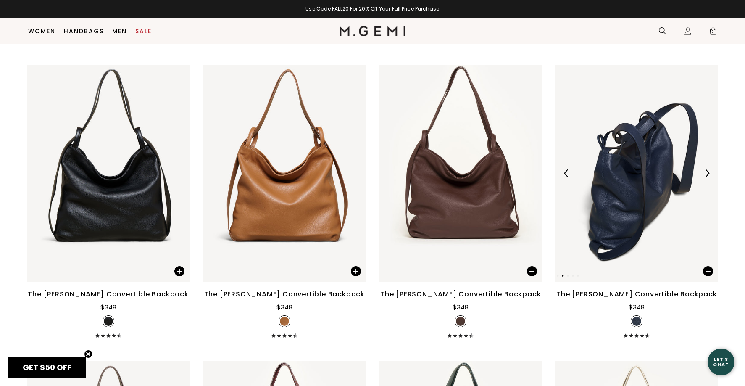
click at [709, 169] on img at bounding box center [707, 173] width 8 height 8
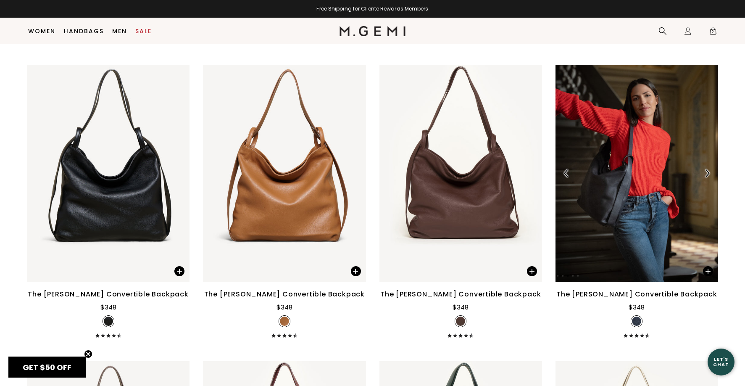
click at [709, 169] on img at bounding box center [707, 173] width 8 height 8
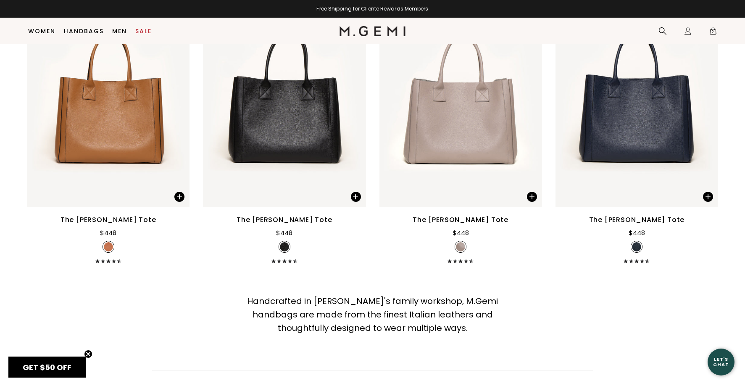
scroll to position [3067, 0]
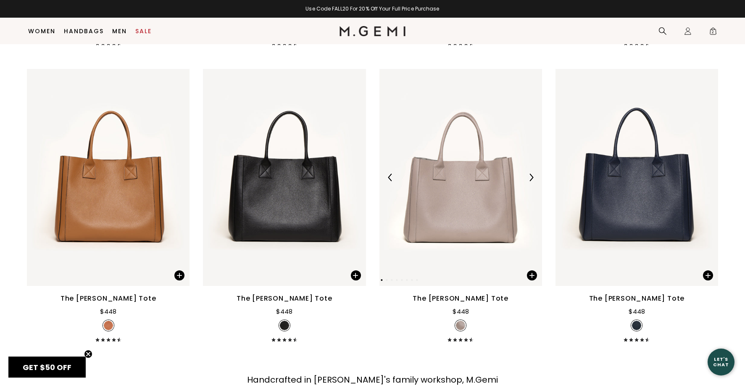
click at [532, 173] on img at bounding box center [531, 177] width 8 height 8
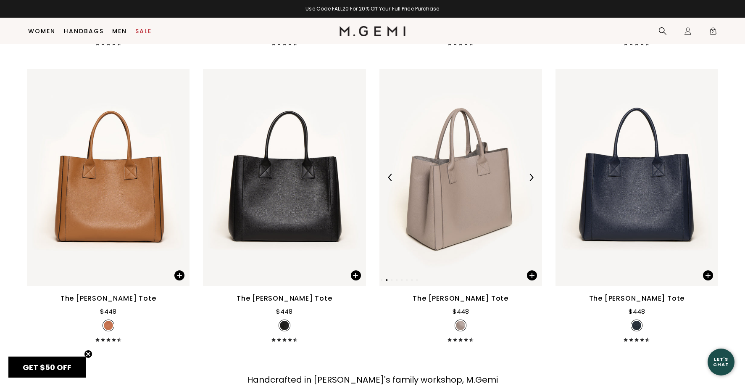
click at [529, 173] on img at bounding box center [531, 177] width 8 height 8
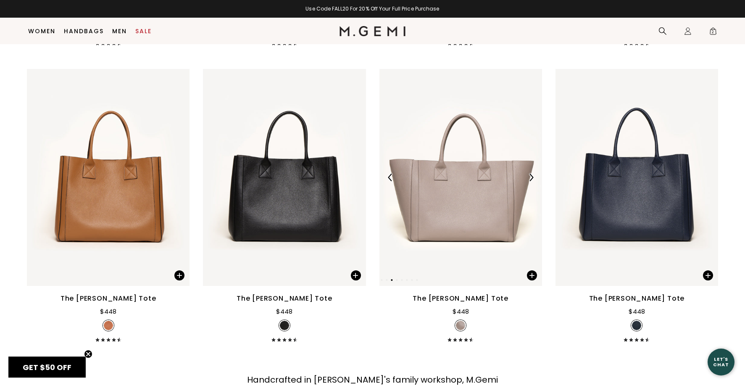
click at [529, 173] on img at bounding box center [531, 177] width 8 height 8
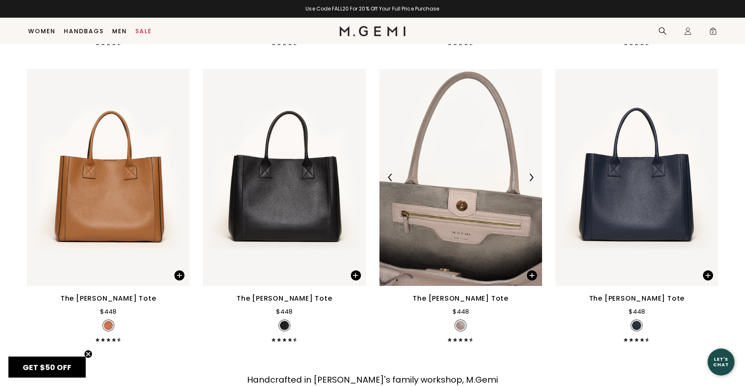
click at [529, 173] on img at bounding box center [531, 177] width 8 height 8
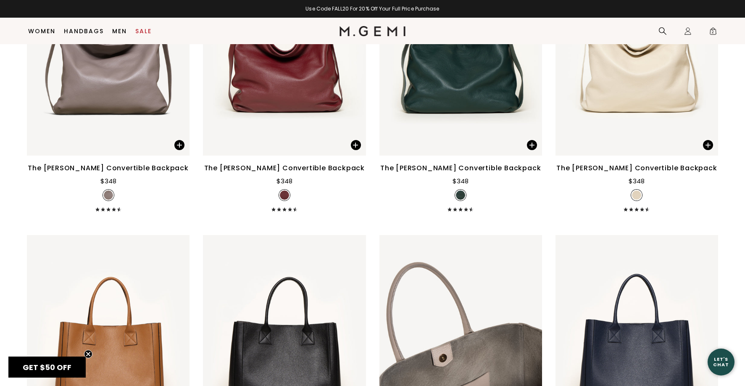
scroll to position [0, 0]
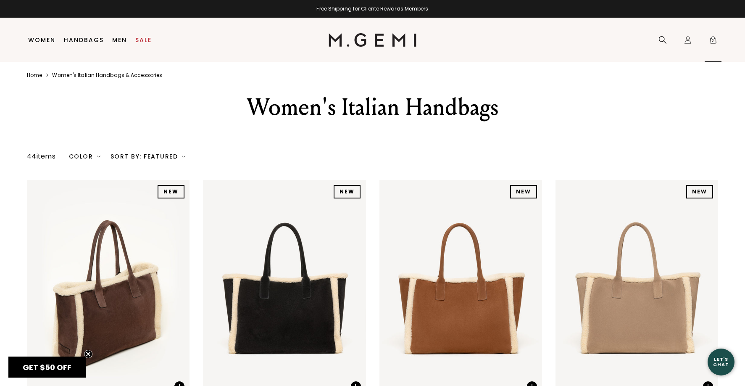
click at [709, 39] on span "2" at bounding box center [713, 41] width 8 height 8
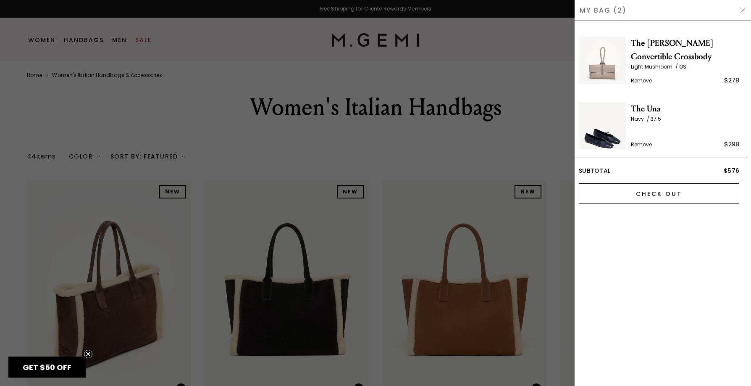
click at [685, 196] on input "Check Out" at bounding box center [659, 193] width 160 height 20
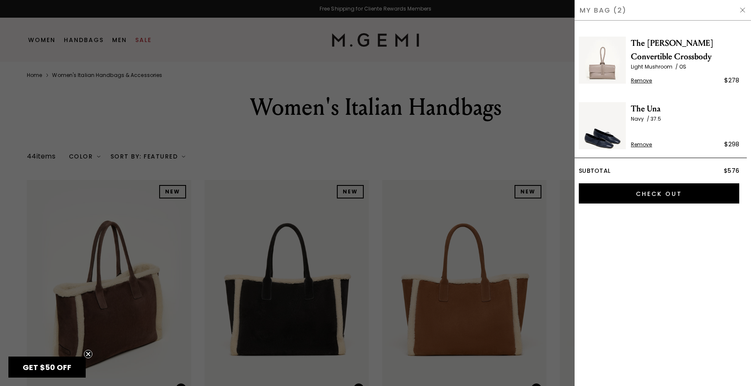
click at [744, 8] on img at bounding box center [742, 10] width 7 height 7
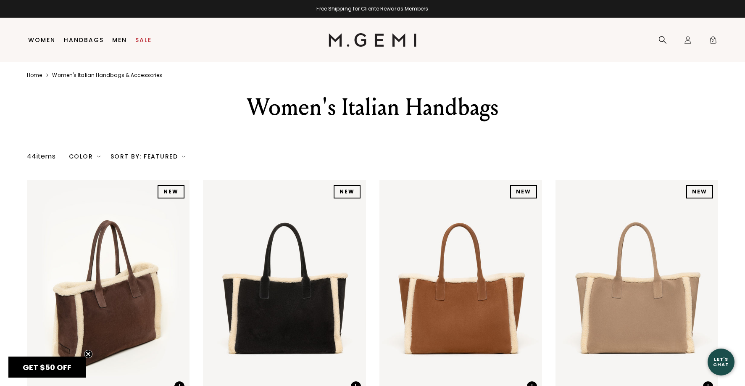
click at [330, 7] on div "Free Shipping for Cliente Rewards Members" at bounding box center [372, 8] width 745 height 7
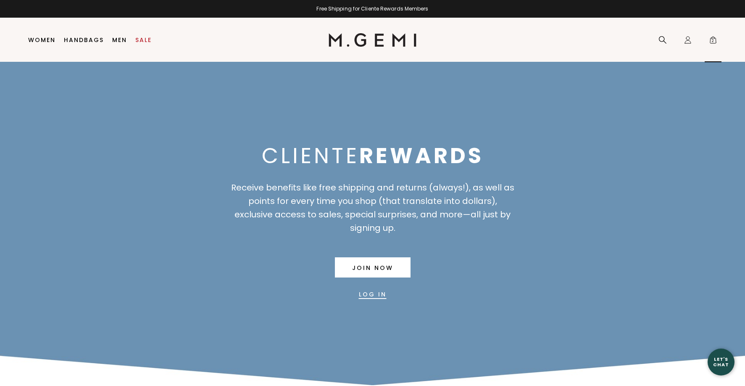
click at [714, 42] on span "2" at bounding box center [713, 41] width 8 height 8
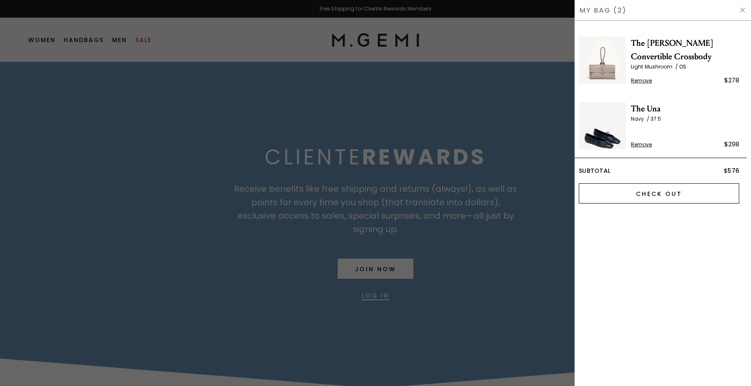
click at [685, 192] on input "Check Out" at bounding box center [659, 193] width 160 height 20
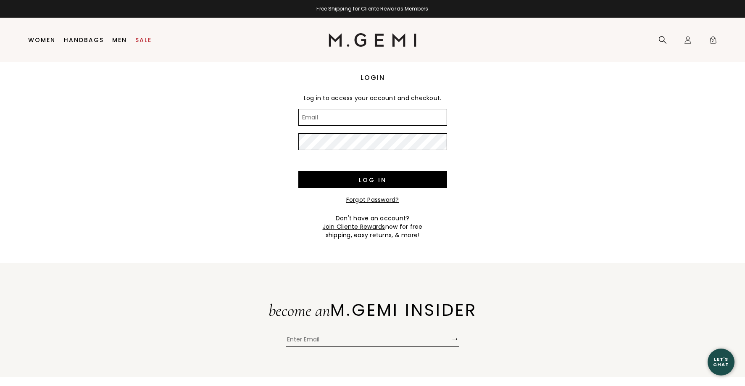
click at [312, 122] on input "Email" at bounding box center [372, 117] width 149 height 17
type input "[EMAIL_ADDRESS][DOMAIN_NAME]"
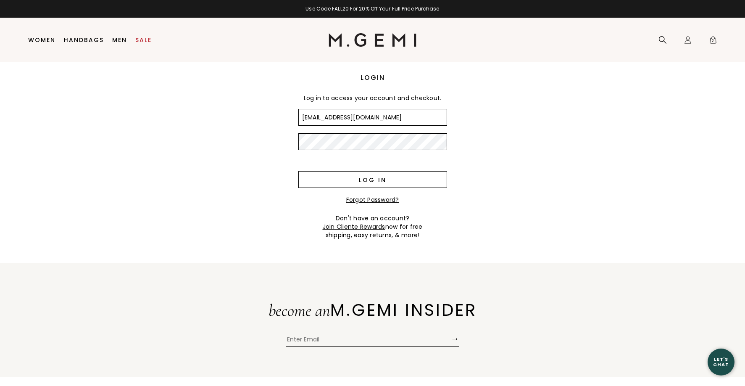
click at [395, 179] on input "Log in" at bounding box center [372, 179] width 149 height 17
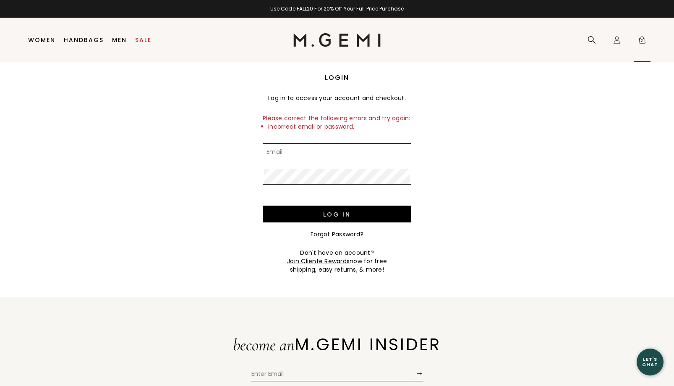
click at [643, 39] on span "2" at bounding box center [642, 41] width 8 height 8
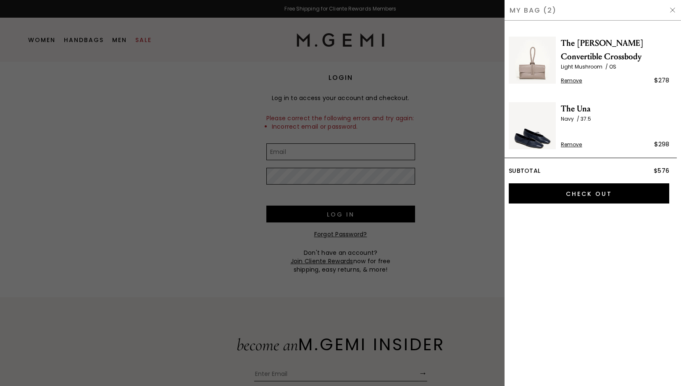
click at [567, 41] on span "The [PERSON_NAME] Convertible Crossbody" at bounding box center [615, 50] width 108 height 27
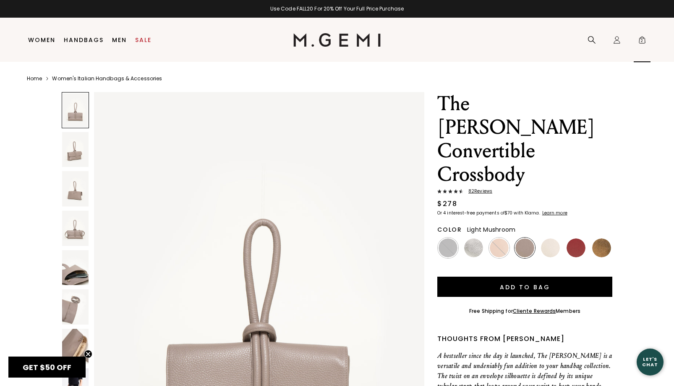
click at [644, 37] on span "2" at bounding box center [642, 41] width 8 height 8
